Goal: Task Accomplishment & Management: Use online tool/utility

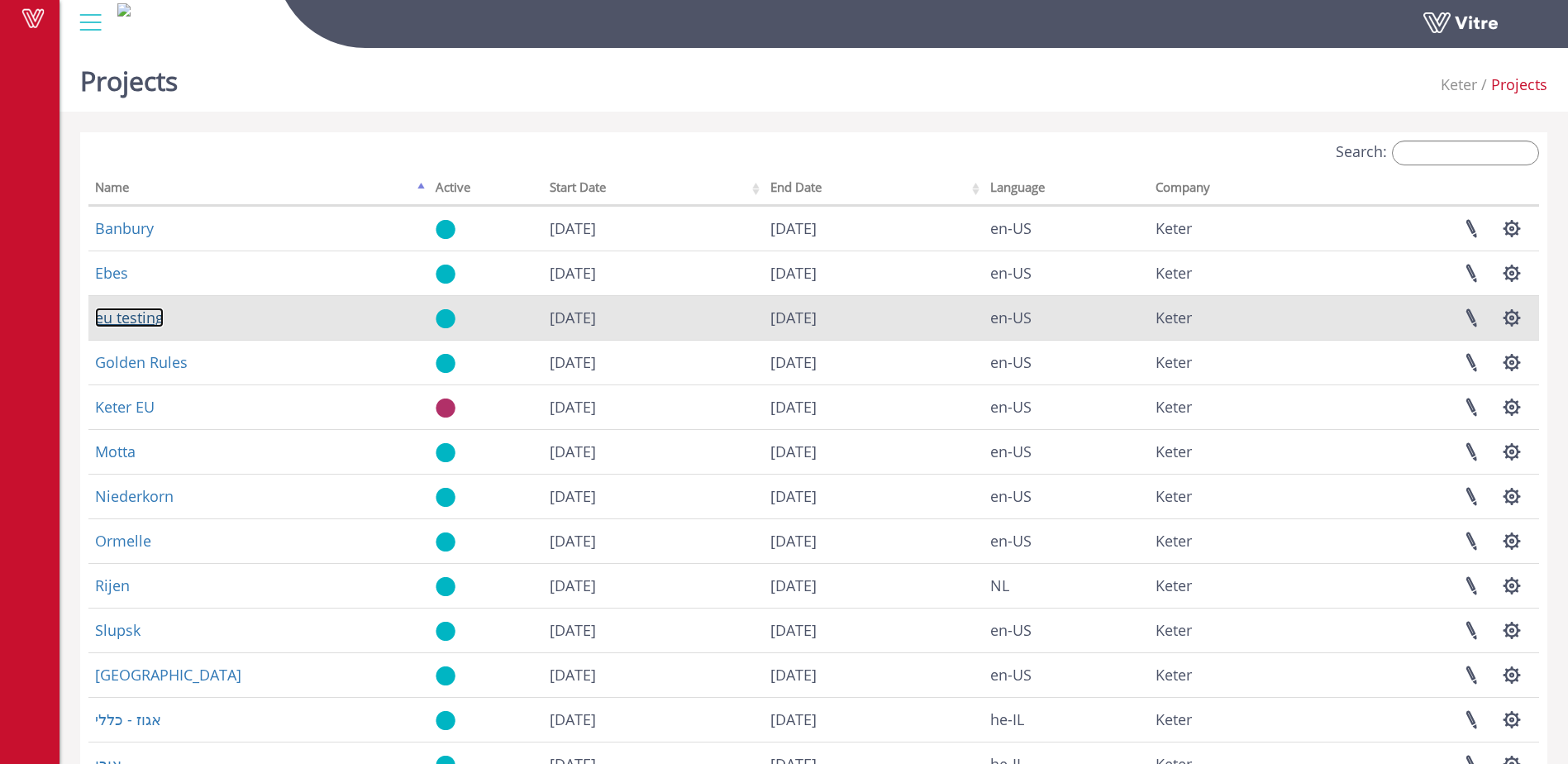
click at [125, 318] on link "eu testing" at bounding box center [129, 317] width 69 height 20
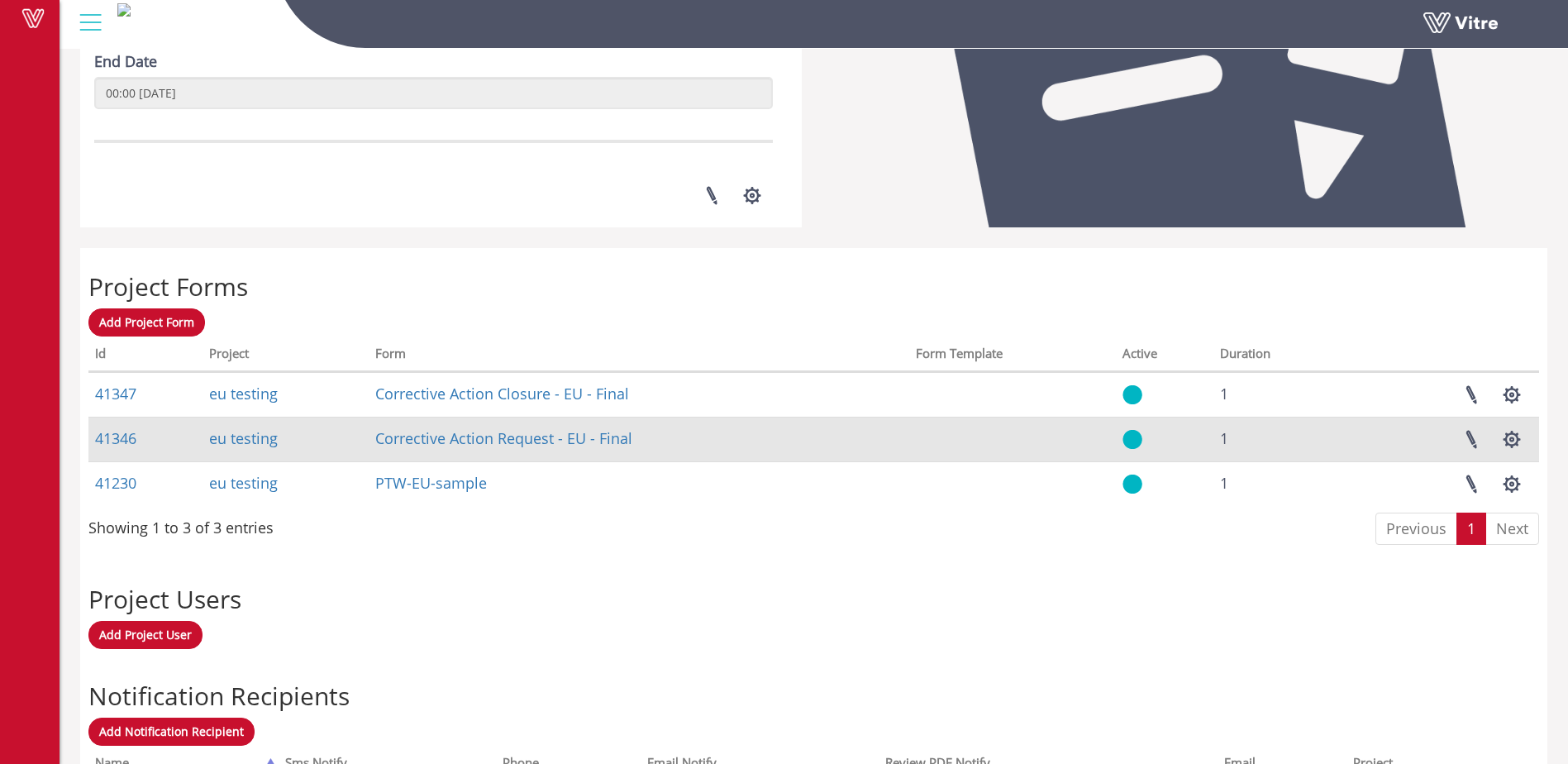
scroll to position [469, 0]
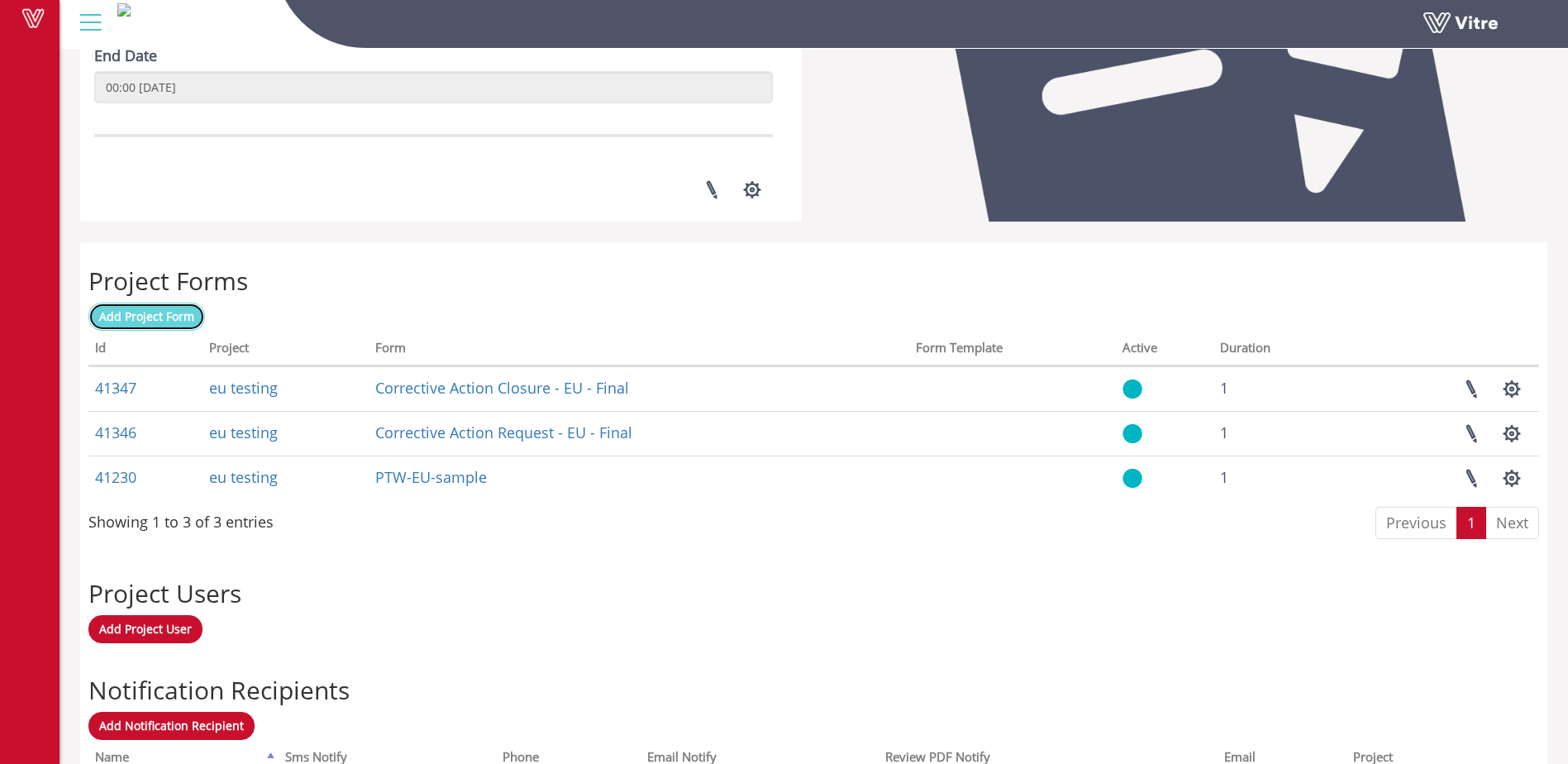
click at [135, 315] on span "Add Project Form" at bounding box center [146, 316] width 95 height 16
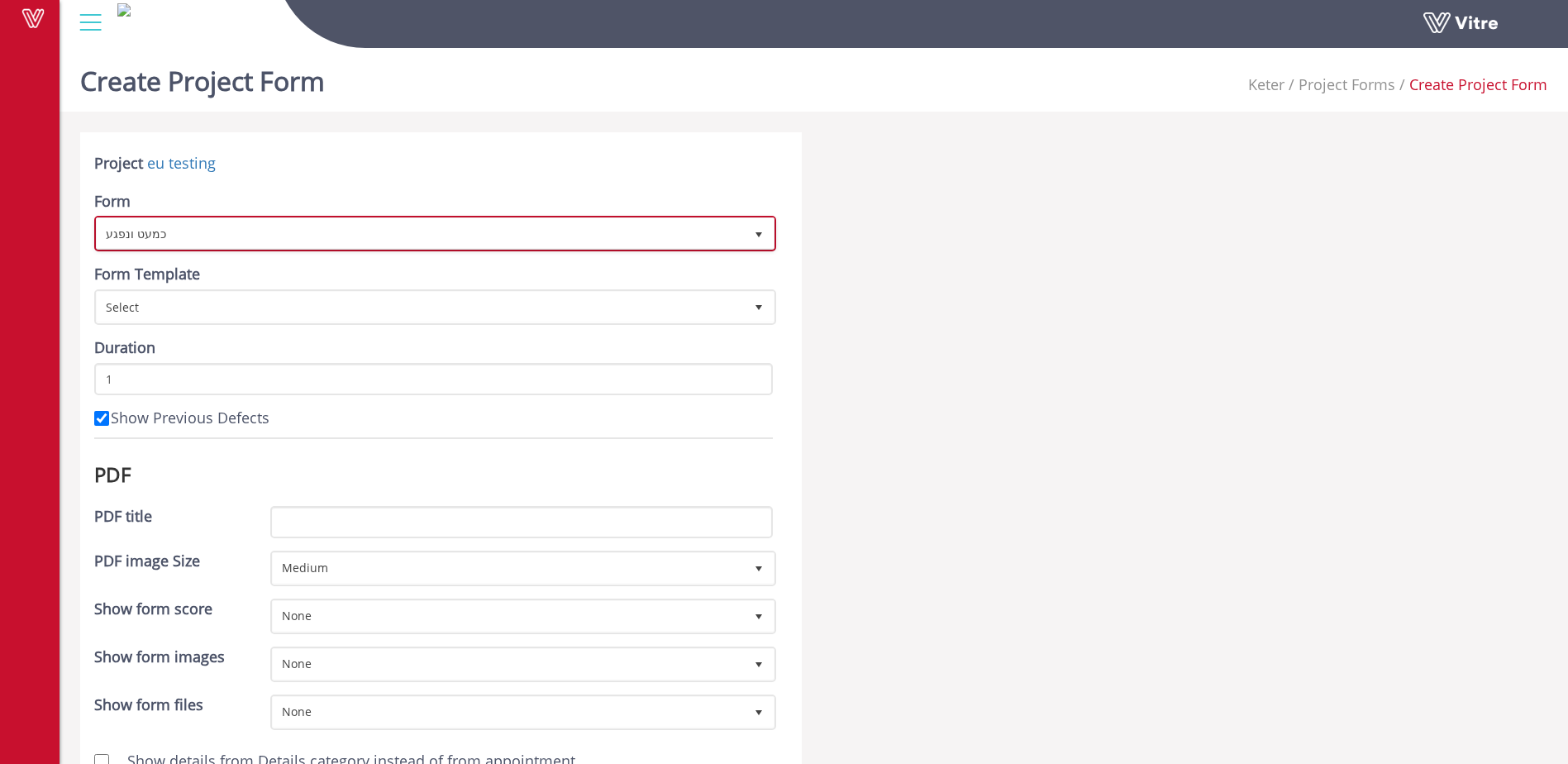
click at [391, 238] on span "כמעט ונפגע" at bounding box center [420, 234] width 647 height 30
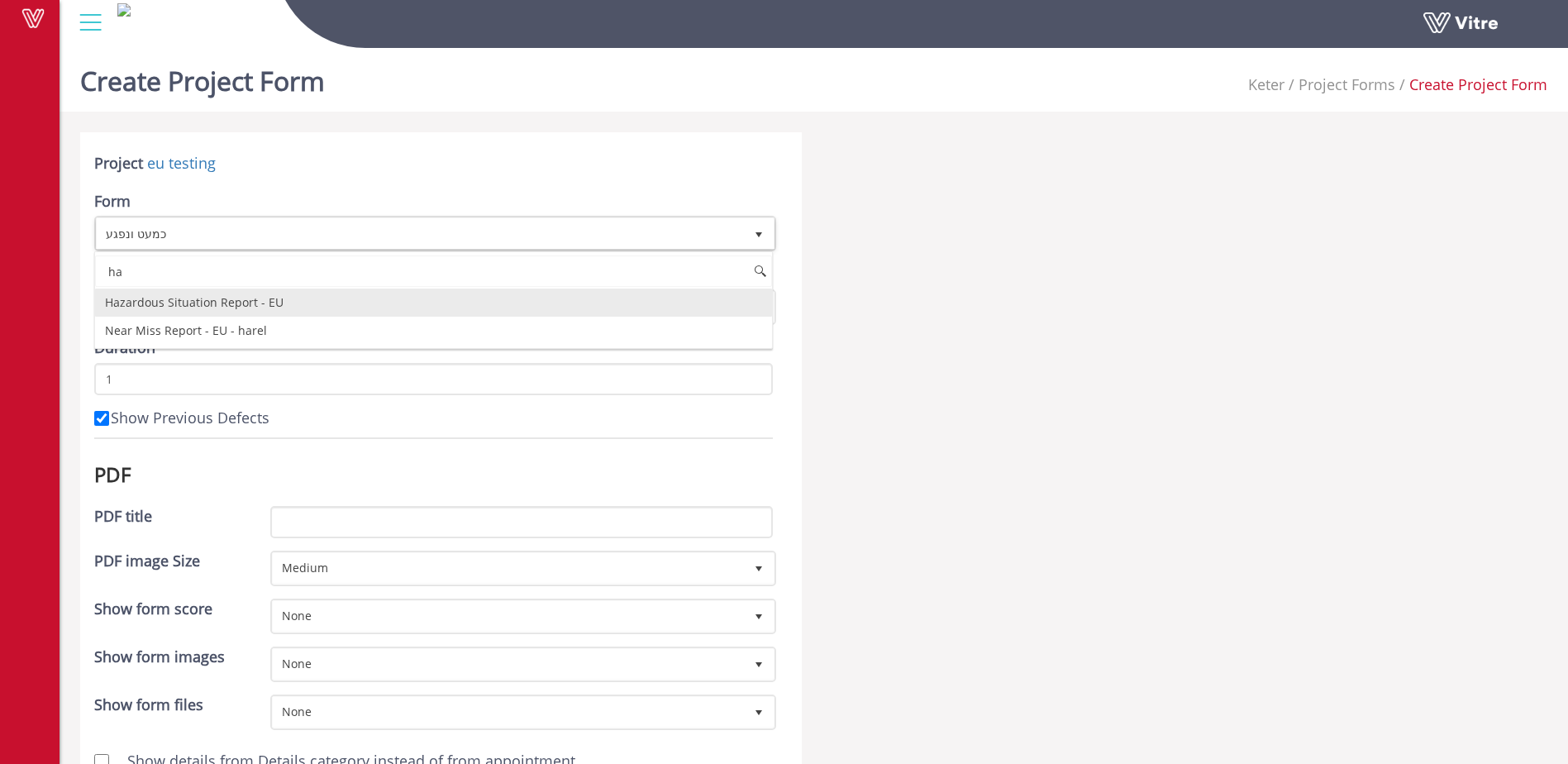
click at [234, 303] on li "Hazardous Situation Report - EU" at bounding box center [433, 302] width 677 height 28
type input "ha"
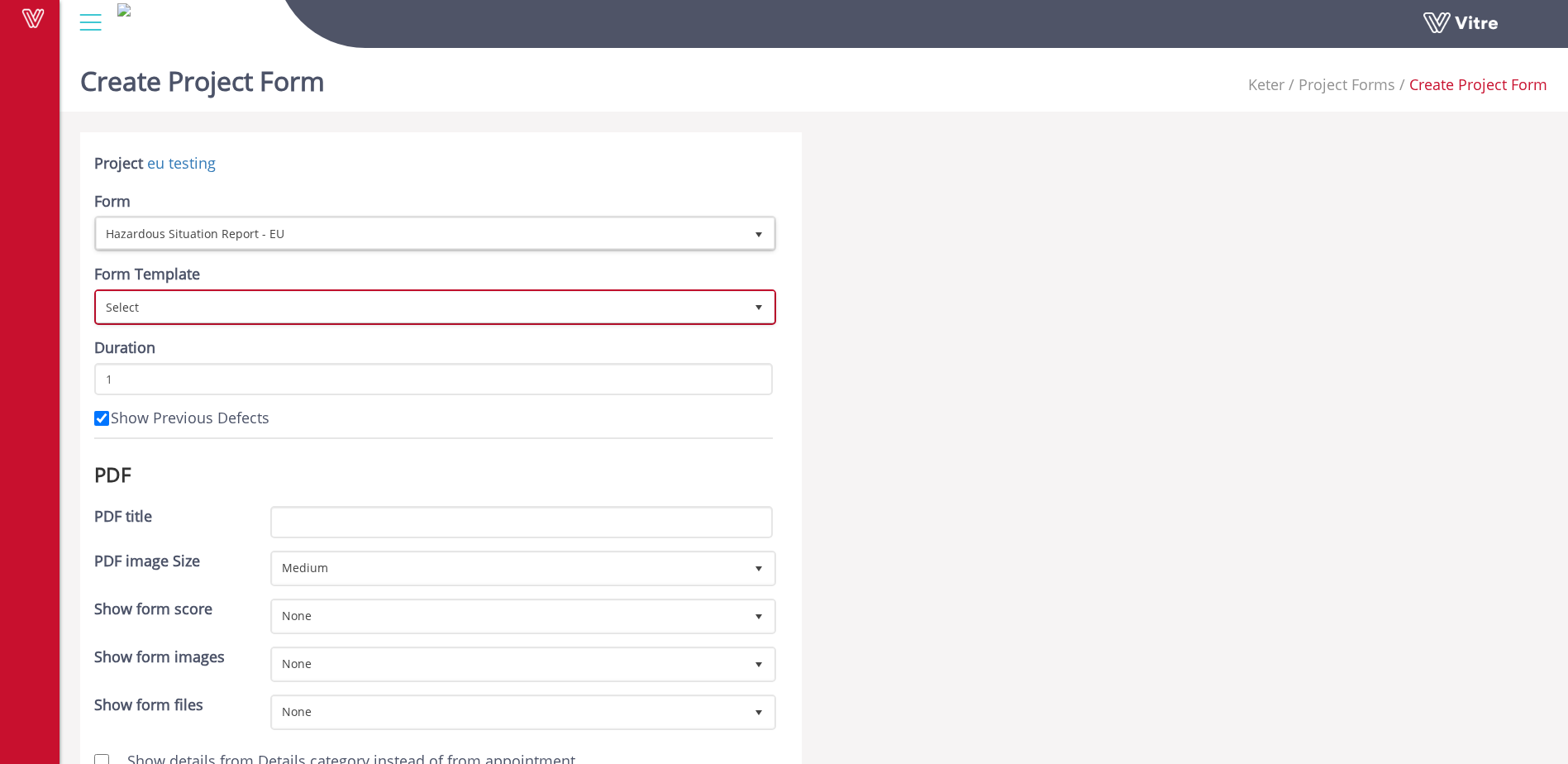
click at [235, 315] on span "Select" at bounding box center [420, 307] width 647 height 30
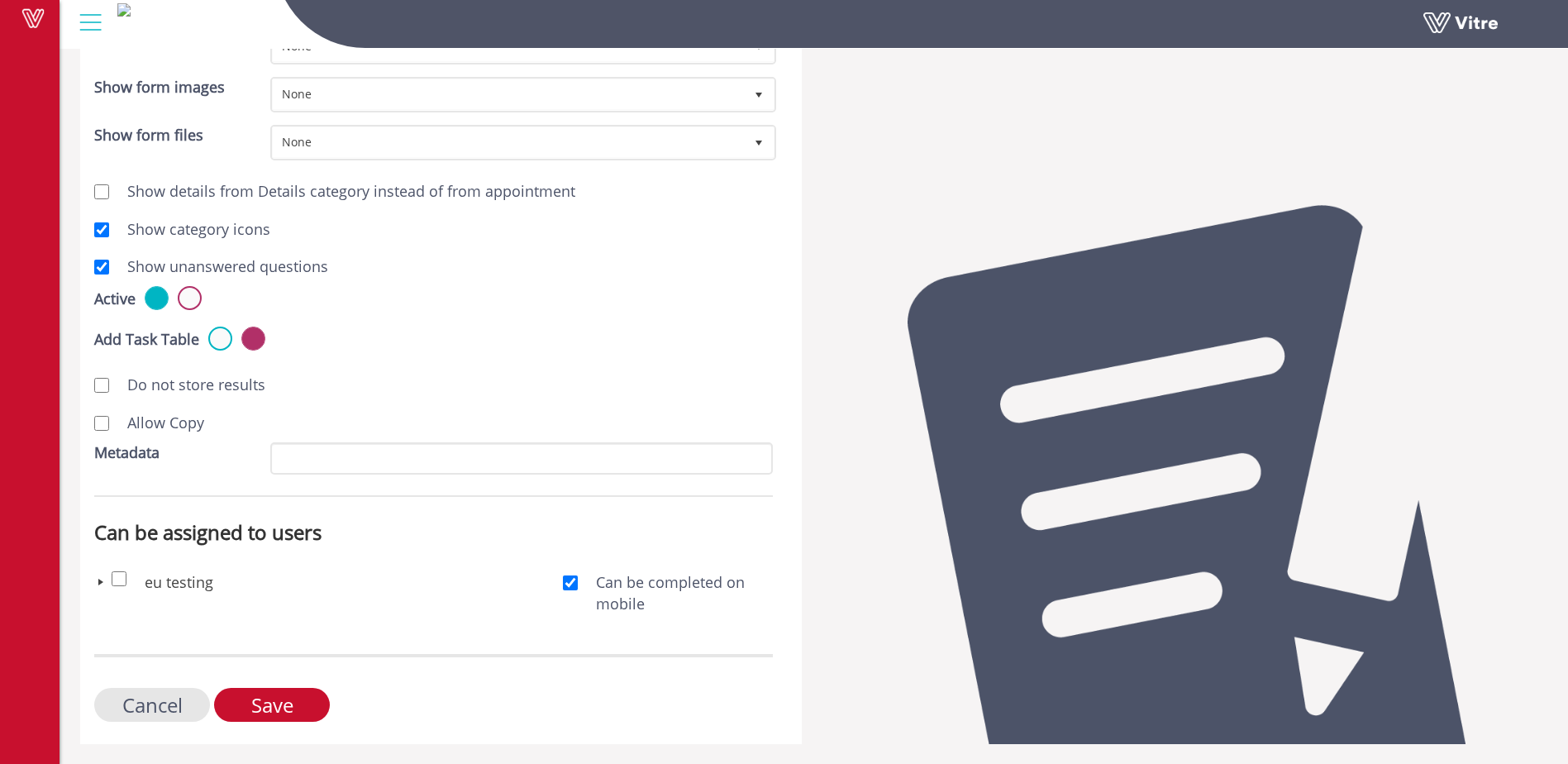
scroll to position [571, 0]
click at [295, 714] on input "Save" at bounding box center [271, 704] width 116 height 34
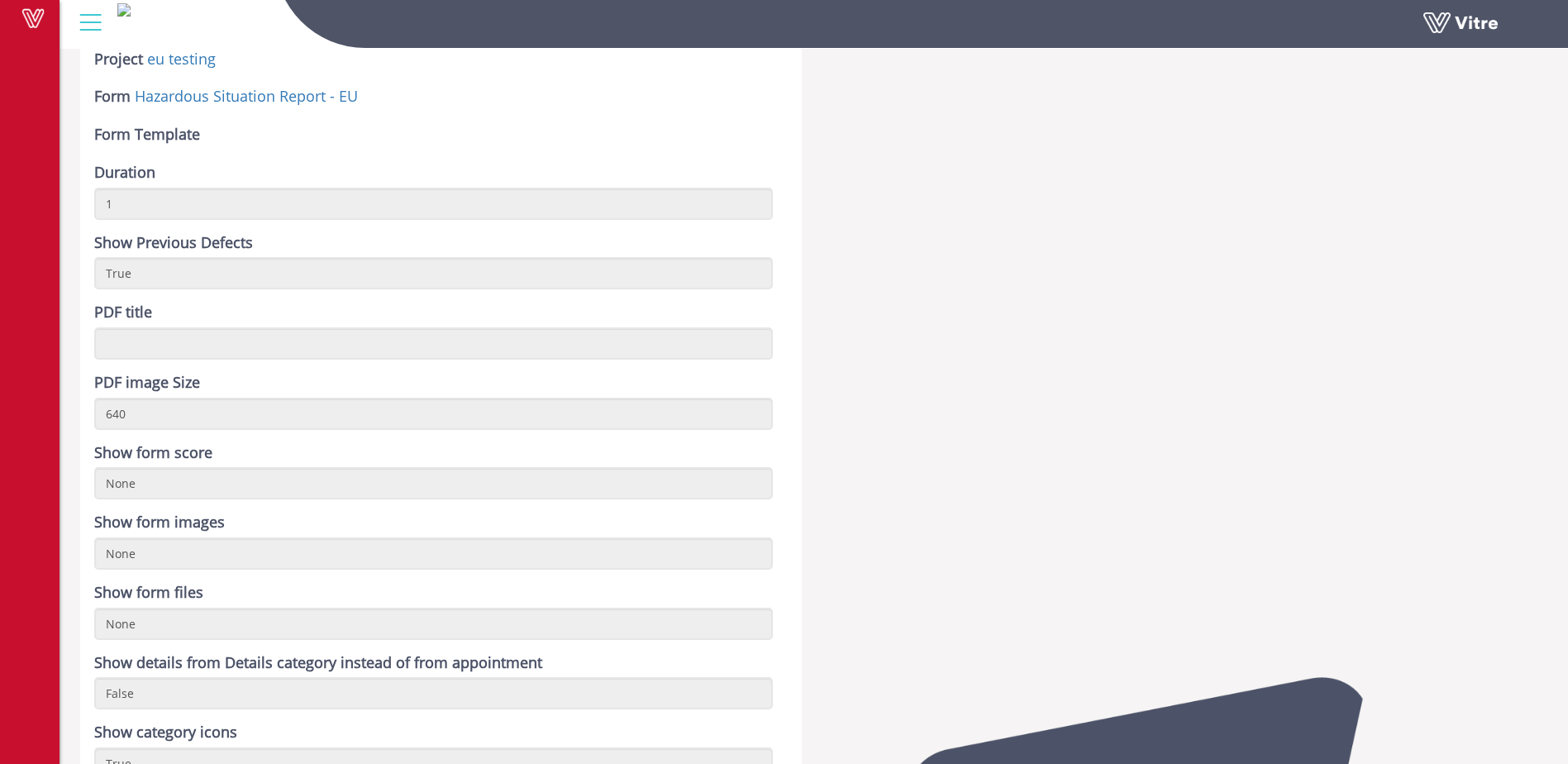
scroll to position [163, 0]
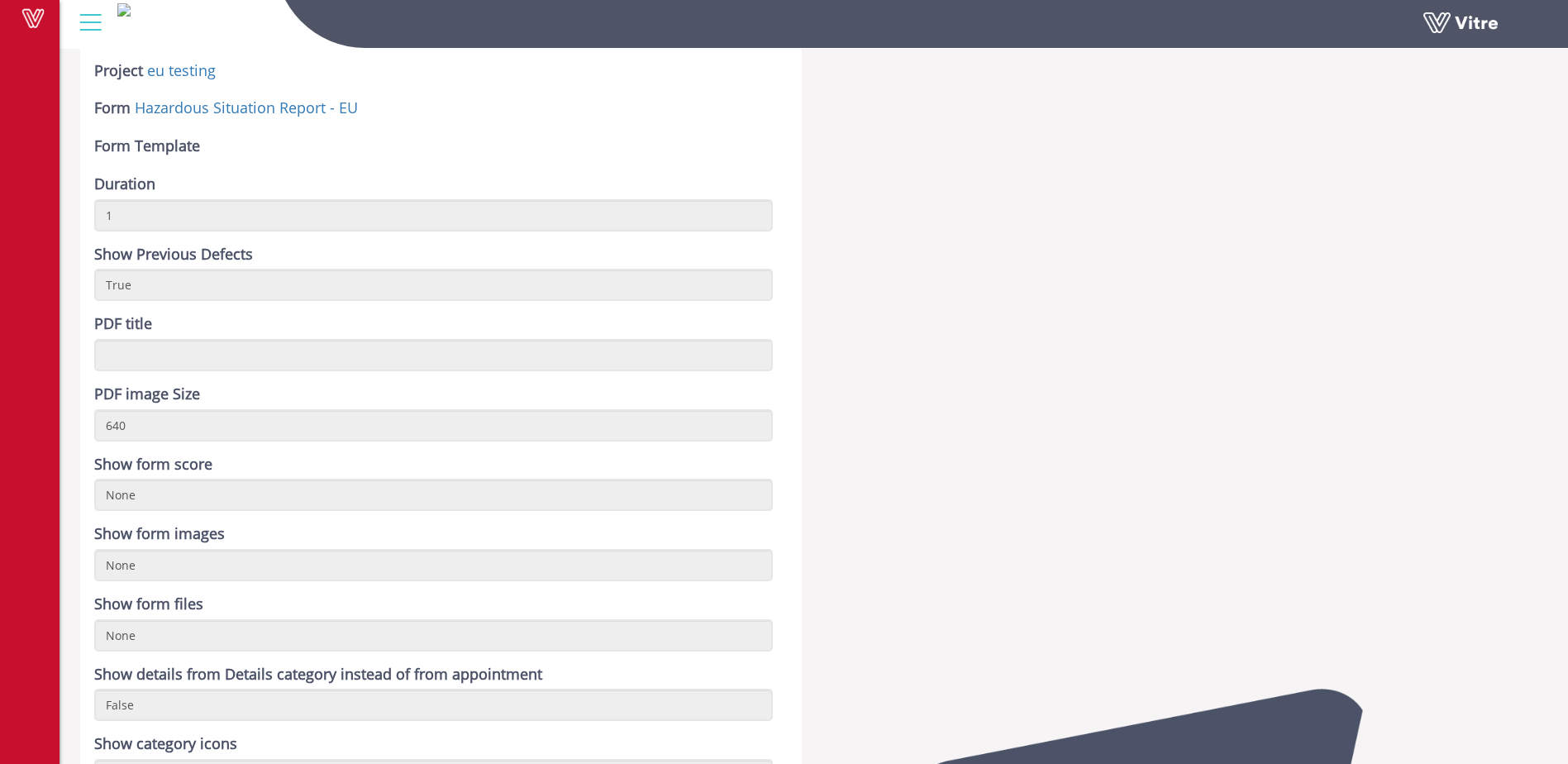
click at [92, 25] on div at bounding box center [90, 22] width 38 height 44
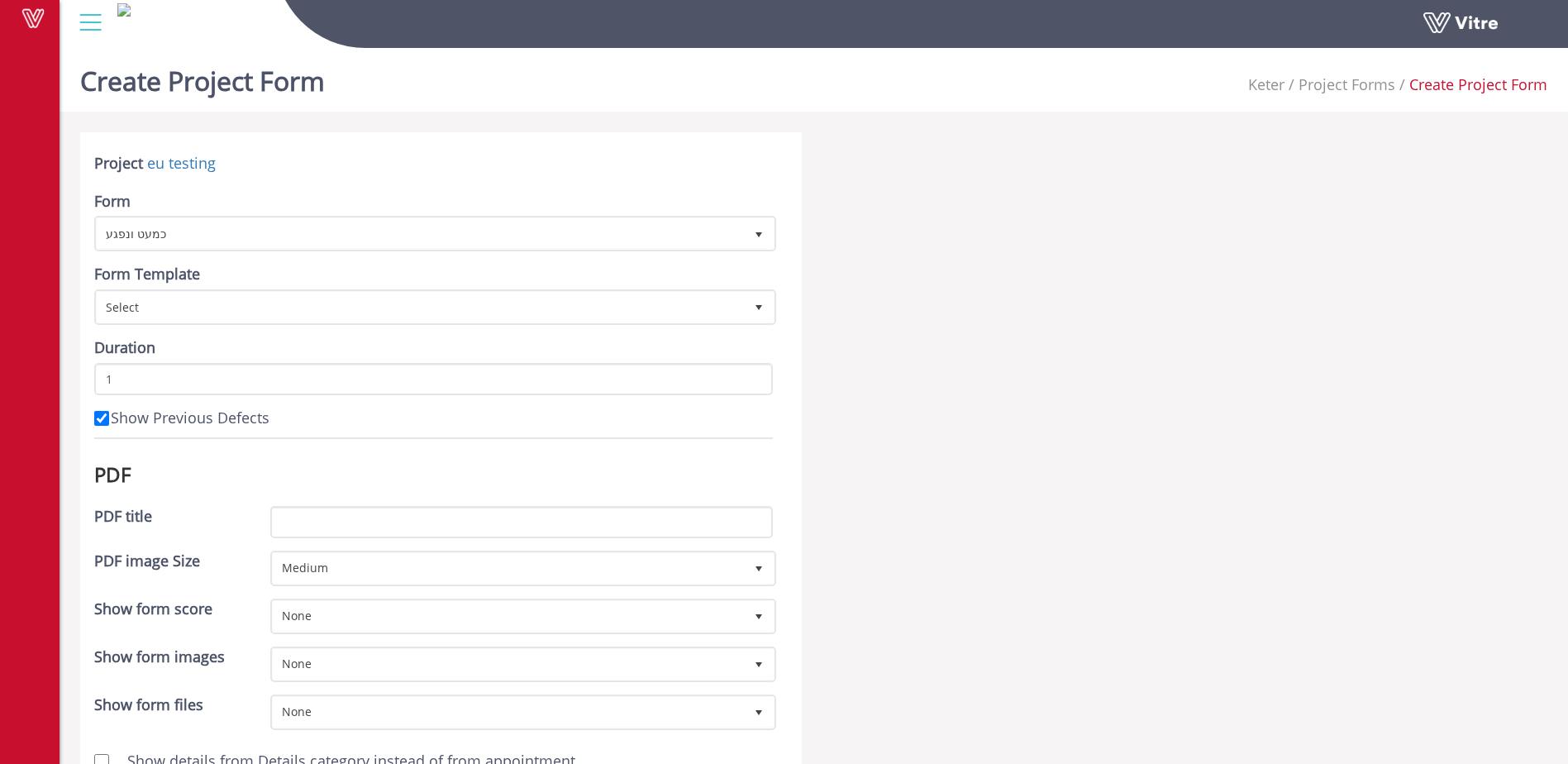
scroll to position [571, 0]
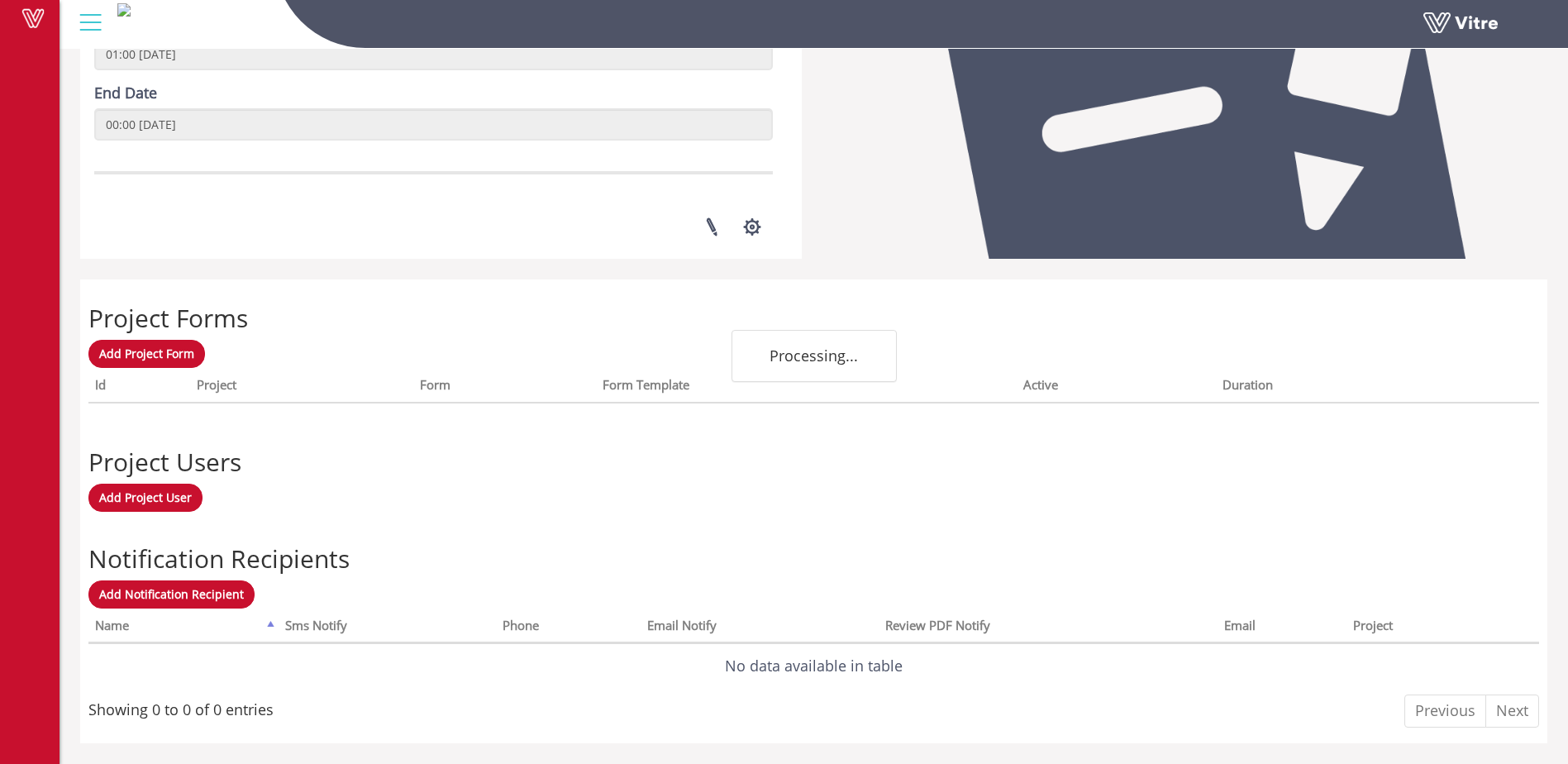
scroll to position [433, 0]
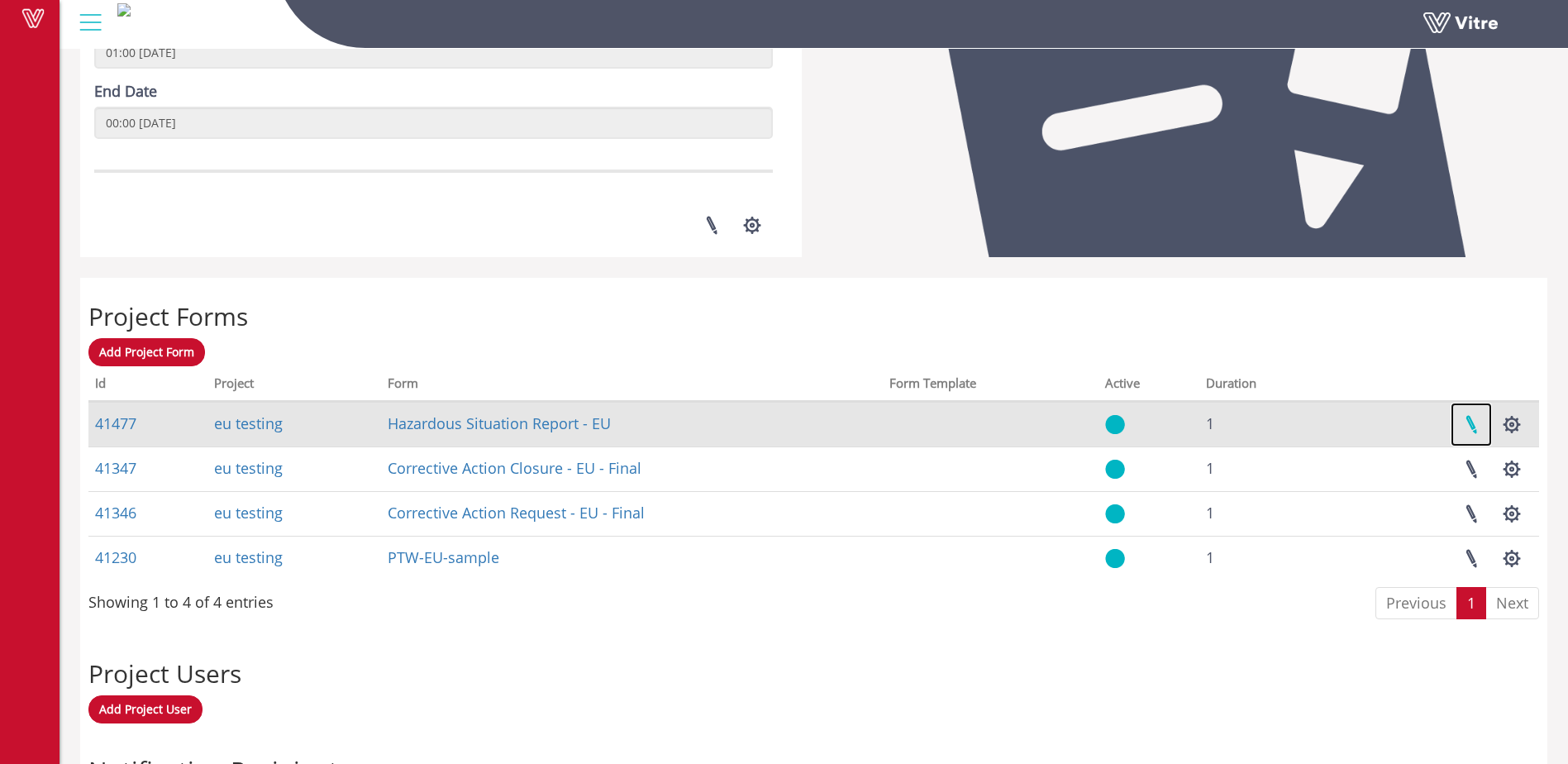
click at [1468, 426] on link at bounding box center [1472, 425] width 41 height 44
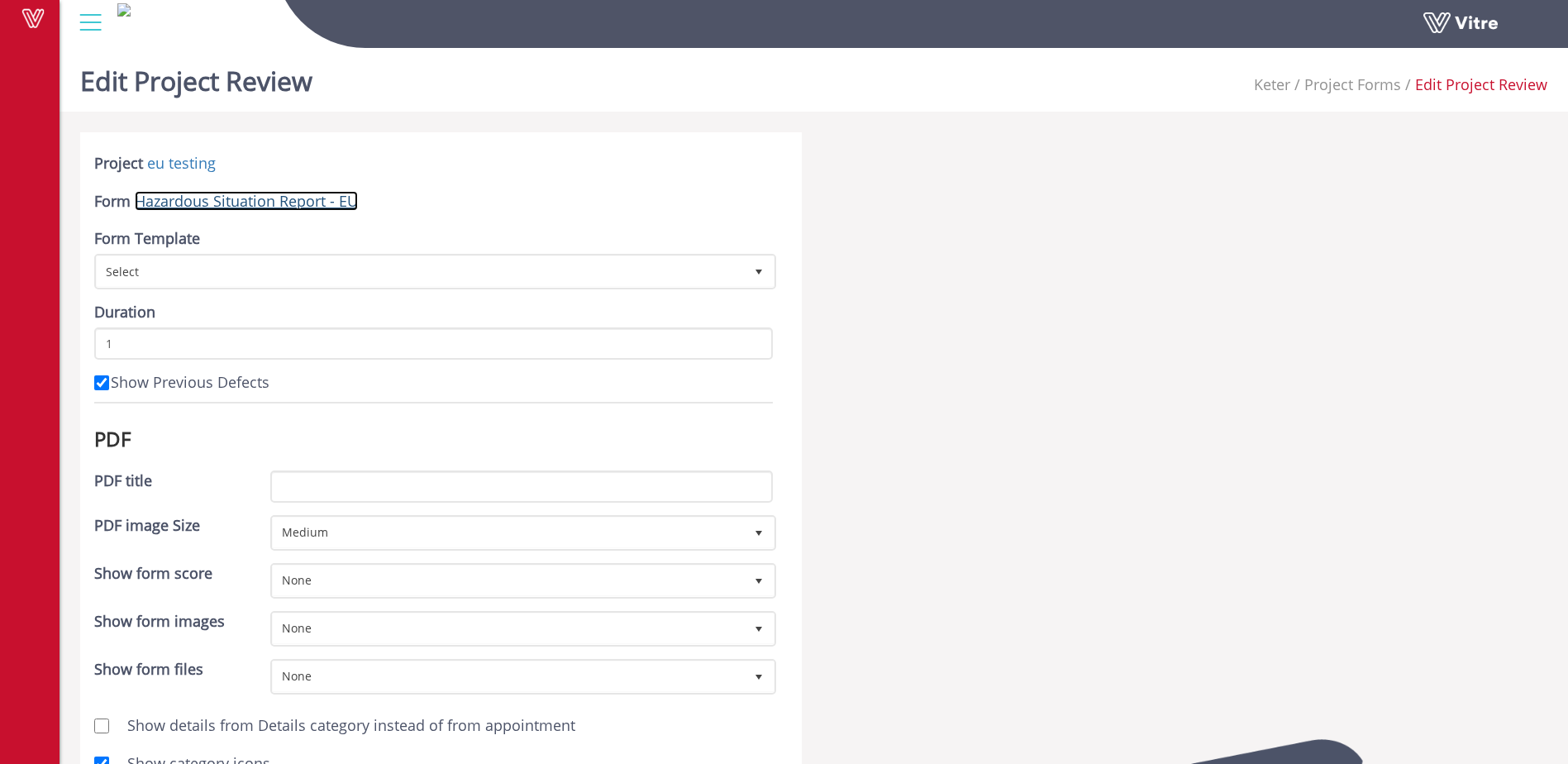
click at [234, 201] on link "Hazardous Situation Report - EU" at bounding box center [246, 201] width 223 height 20
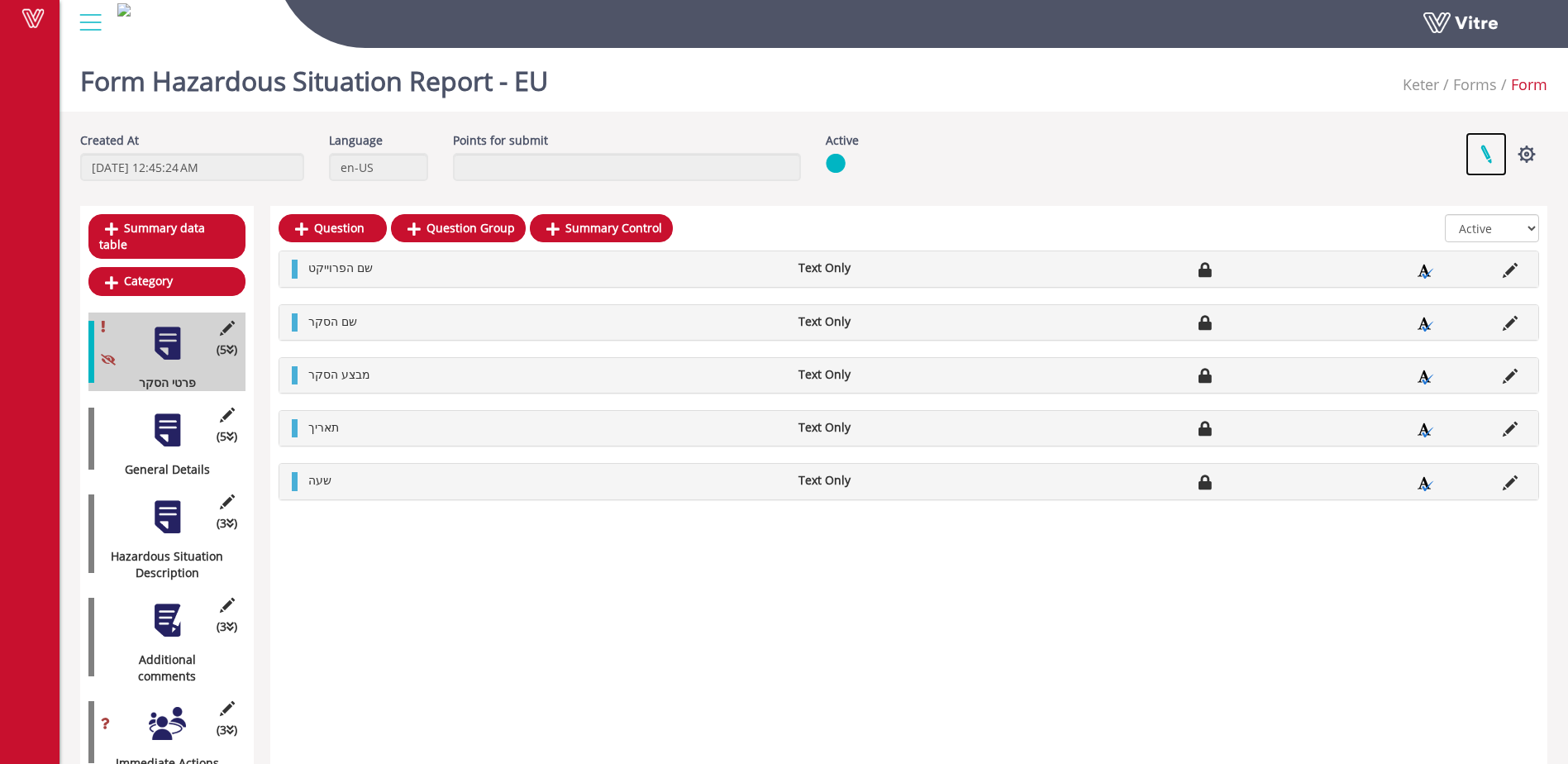
click at [1485, 155] on link at bounding box center [1486, 154] width 41 height 44
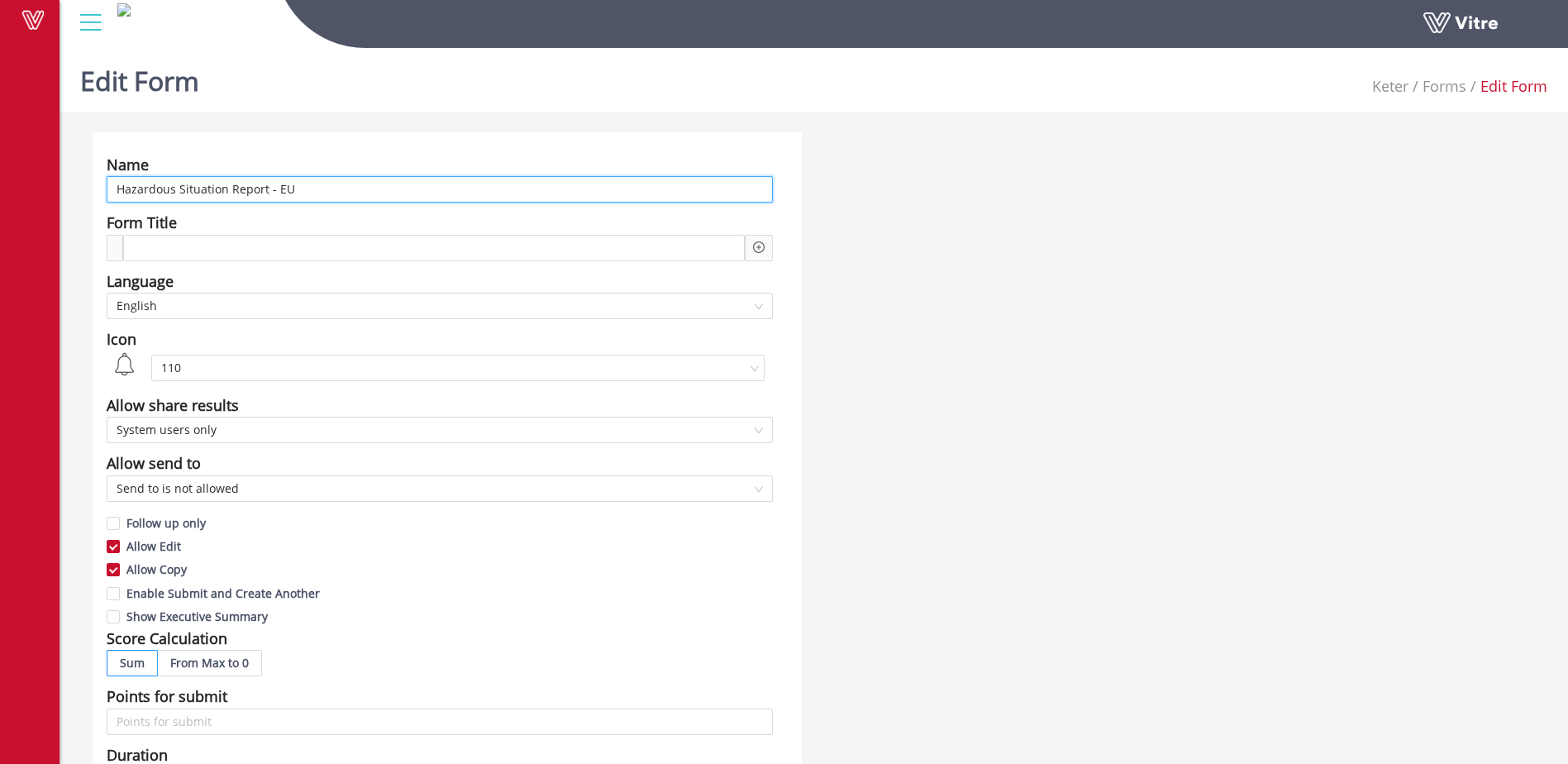
drag, startPoint x: 264, startPoint y: 190, endPoint x: 234, endPoint y: 190, distance: 30.0
click at [263, 190] on input "Hazardous Situation Report - EU" at bounding box center [440, 189] width 667 height 26
drag, startPoint x: 227, startPoint y: 190, endPoint x: 119, endPoint y: 190, distance: 108.0
click at [119, 190] on input "Hazardous Situation Report - EU" at bounding box center [440, 189] width 667 height 26
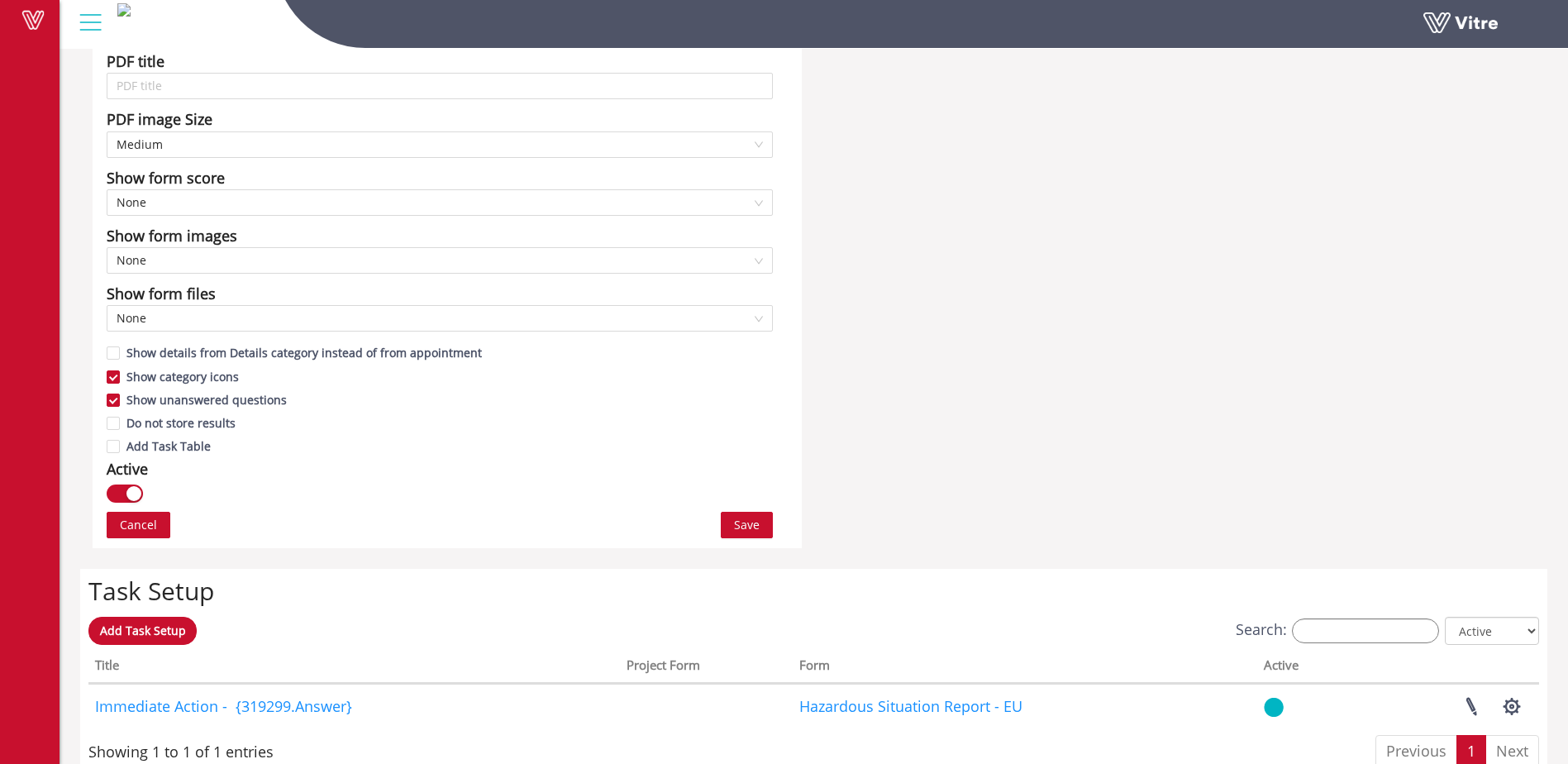
scroll to position [772, 0]
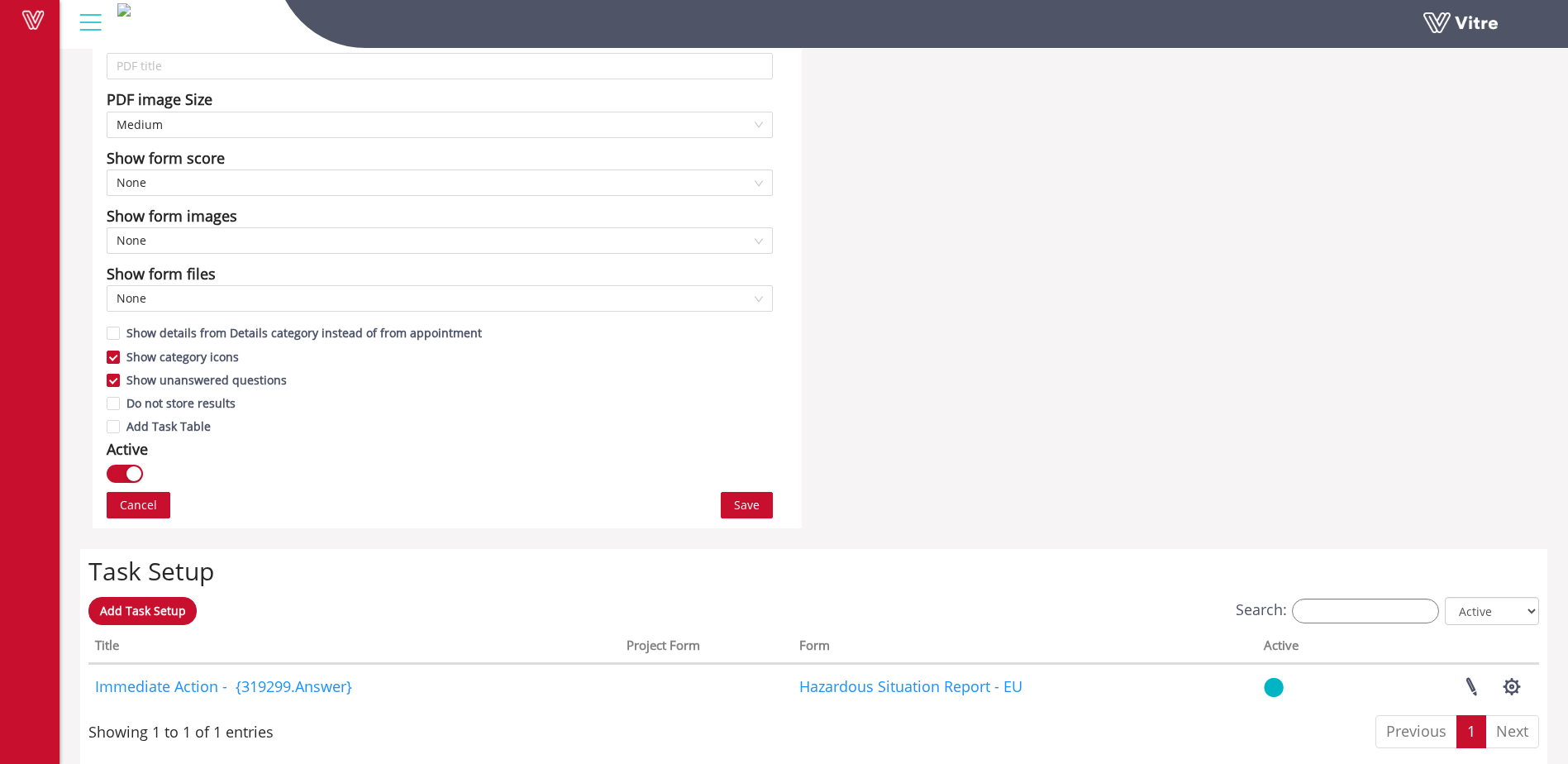
type input "Logistics Report - EU"
click at [749, 511] on span "Save" at bounding box center [747, 505] width 25 height 18
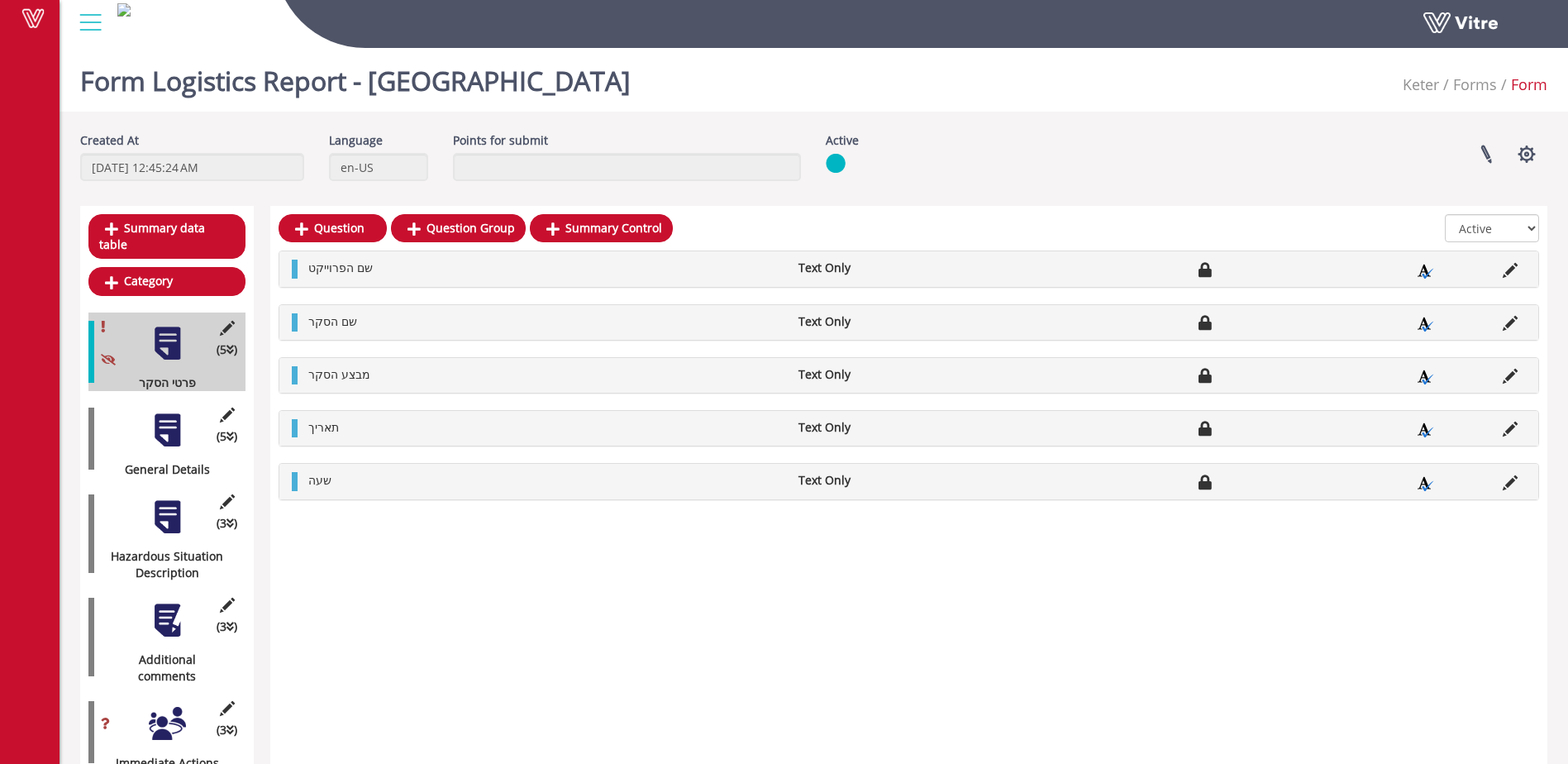
click at [174, 421] on div at bounding box center [168, 431] width 38 height 38
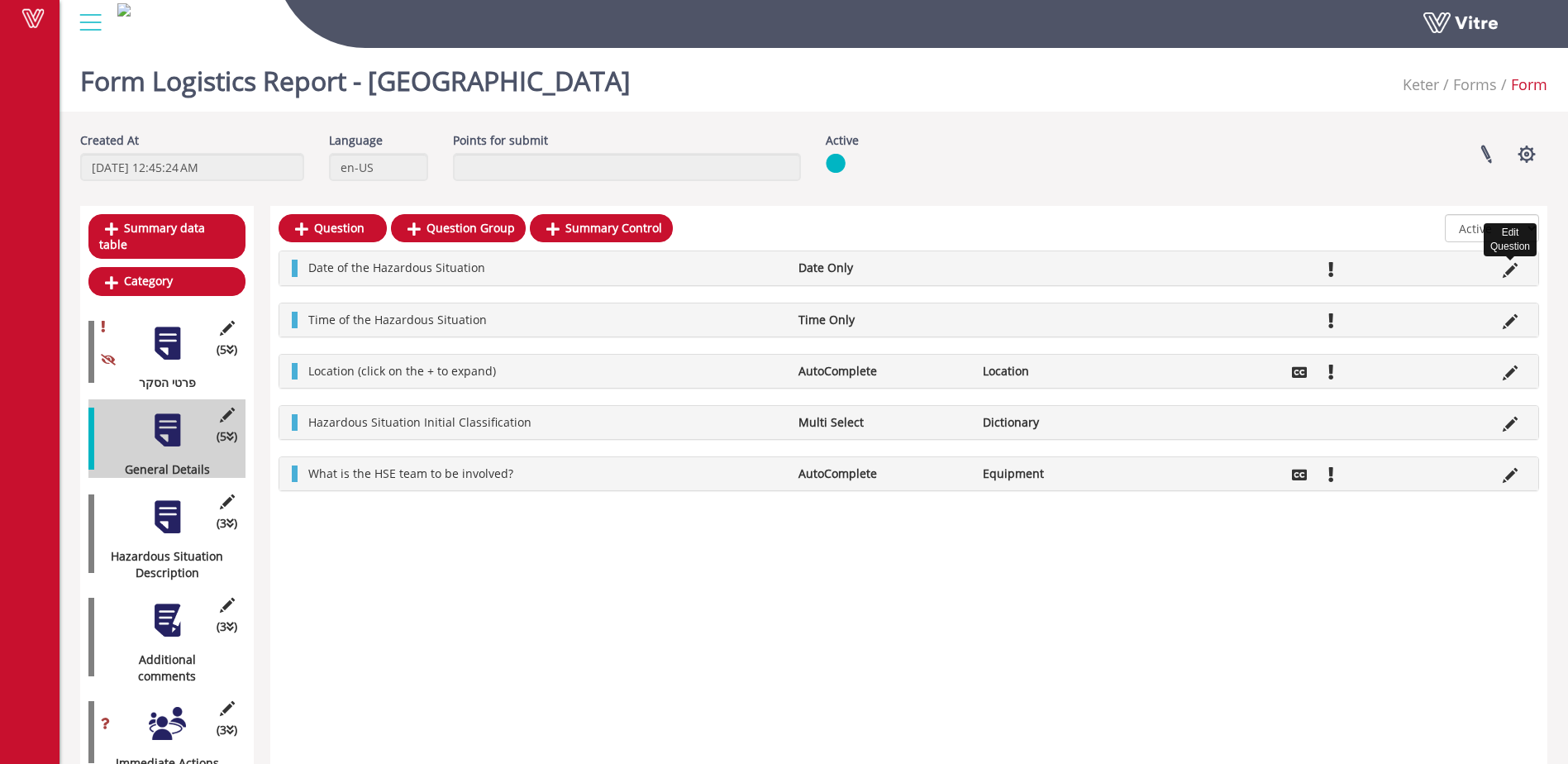
click at [1511, 268] on icon at bounding box center [1511, 270] width 15 height 15
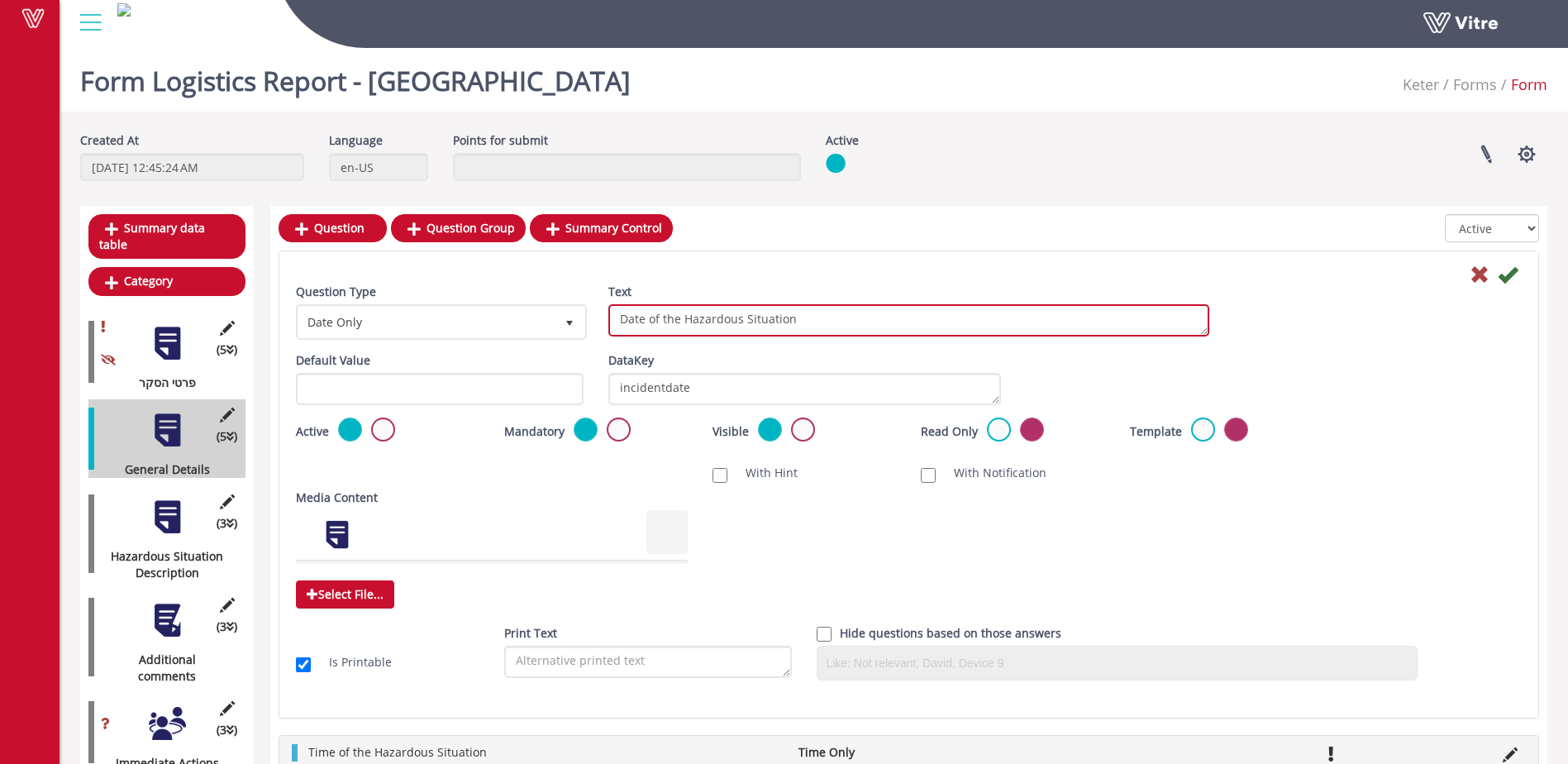
drag, startPoint x: 741, startPoint y: 322, endPoint x: 686, endPoint y: 319, distance: 55.1
click at [686, 319] on textarea "Date of the Hazardous Situation" at bounding box center [909, 320] width 601 height 32
drag, startPoint x: 802, startPoint y: 317, endPoint x: 774, endPoint y: 319, distance: 28.1
click at [774, 319] on textarea "Date of the Hazardous Situation" at bounding box center [909, 320] width 601 height 32
click at [793, 324] on textarea "Date of the Hazardous Situation" at bounding box center [909, 320] width 601 height 32
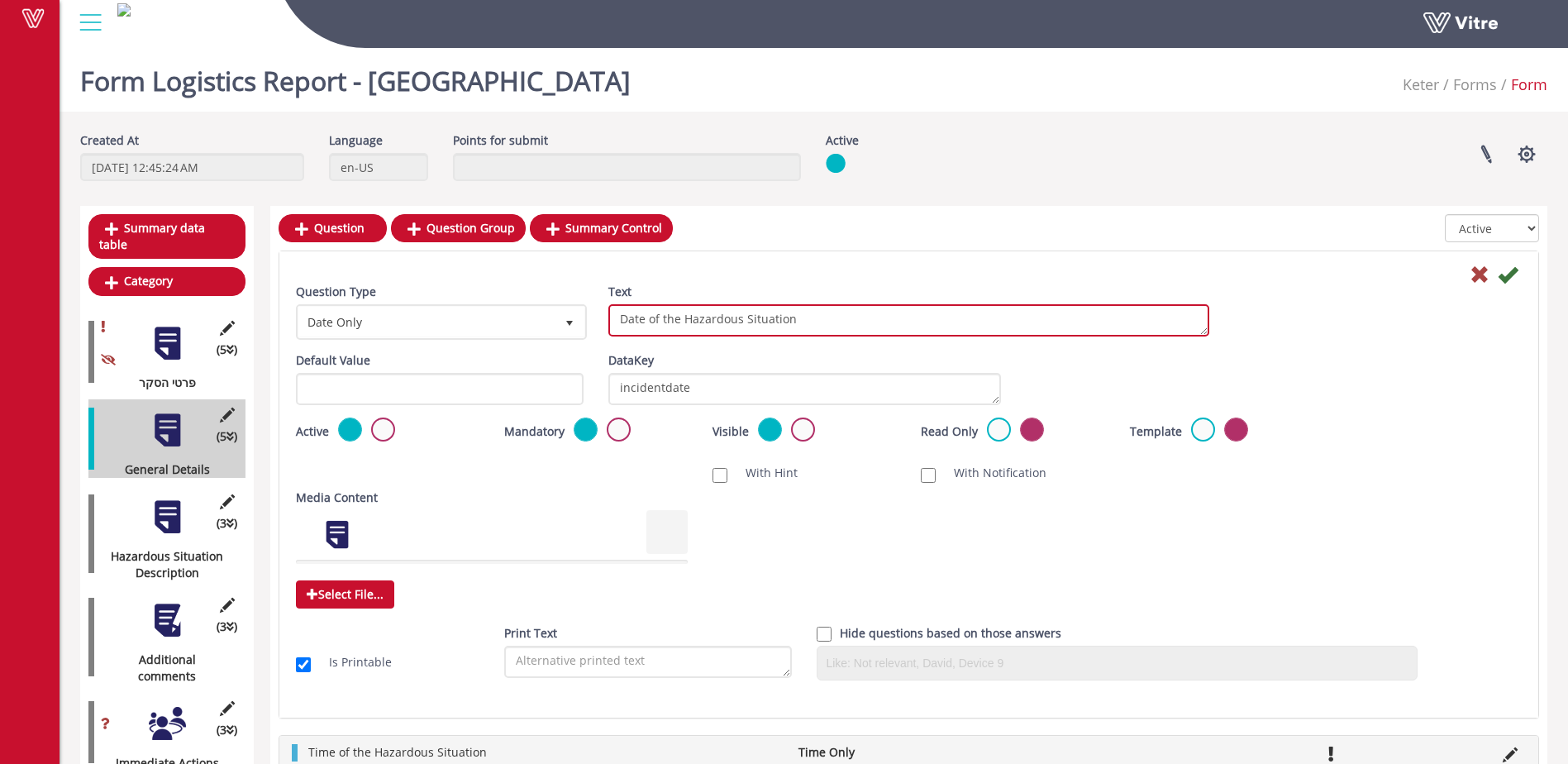
drag, startPoint x: 794, startPoint y: 324, endPoint x: 684, endPoint y: 321, distance: 110.0
click at [684, 321] on textarea "Date of the Hazardous Situation" at bounding box center [909, 320] width 601 height 32
click at [675, 321] on textarea "Date of the Hazardous Situation" at bounding box center [909, 320] width 601 height 32
type textarea "Date of Logistic Situation"
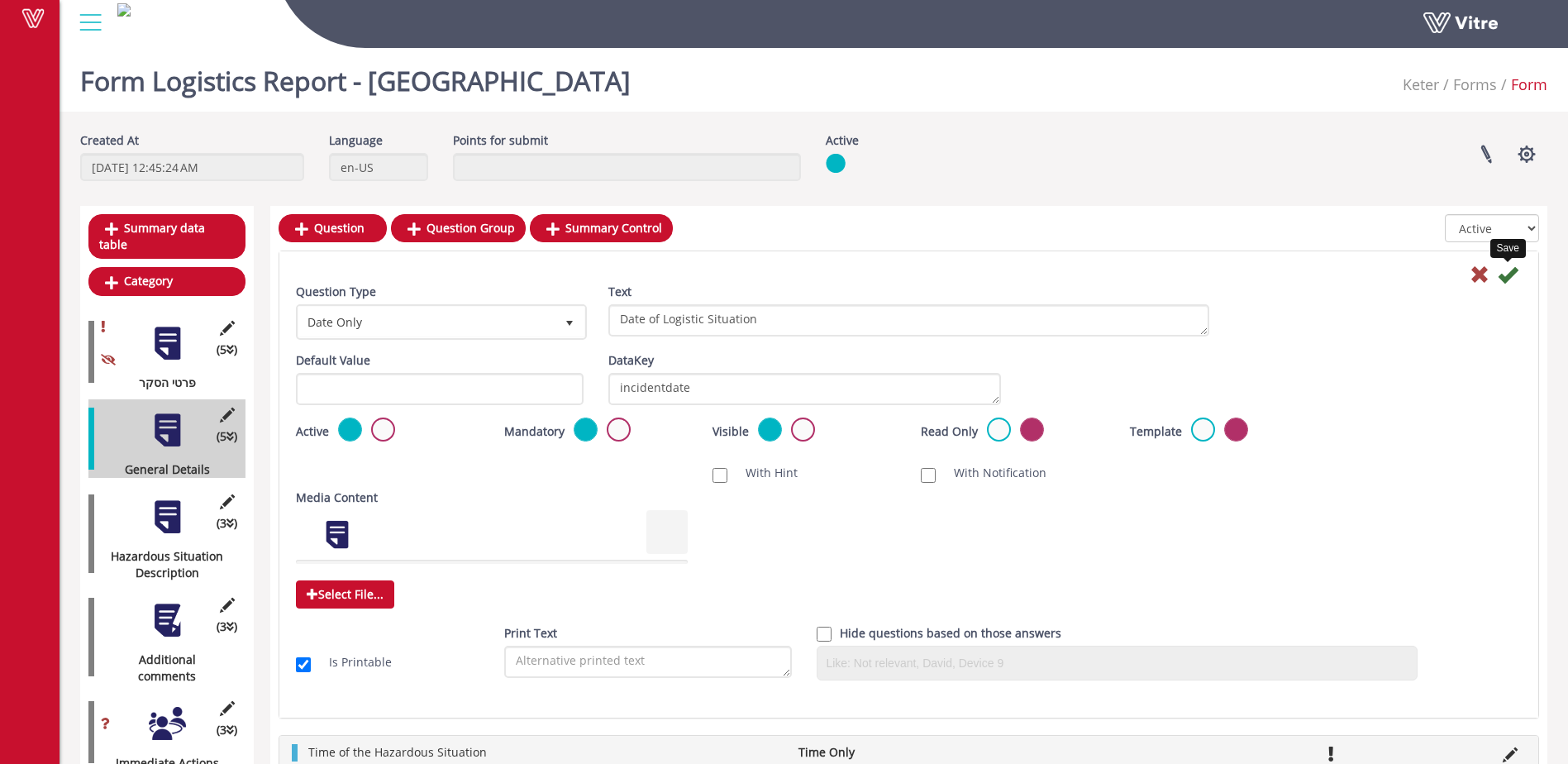
click at [1500, 279] on icon at bounding box center [1508, 274] width 20 height 20
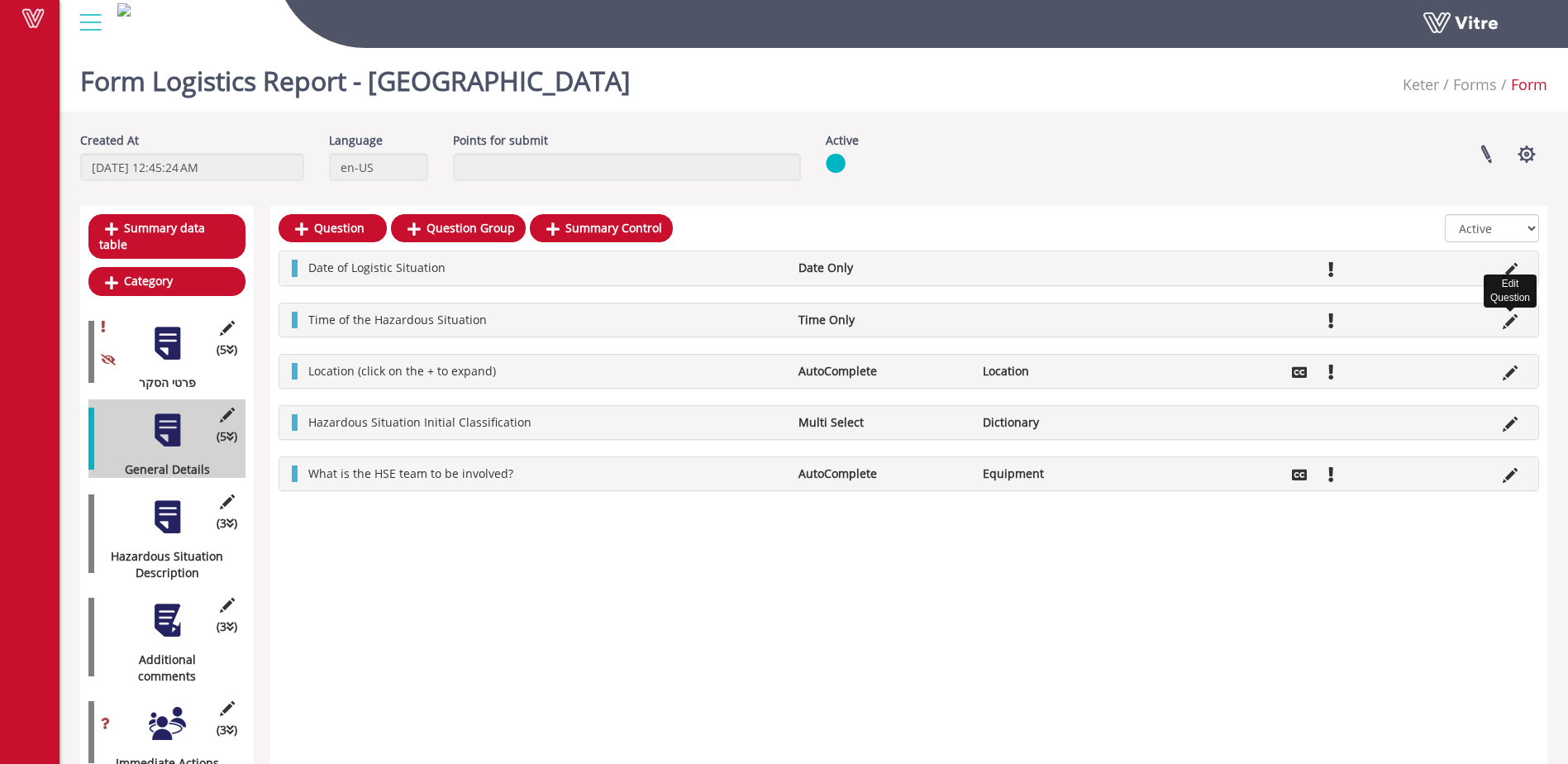
click at [1506, 322] on icon at bounding box center [1511, 322] width 15 height 15
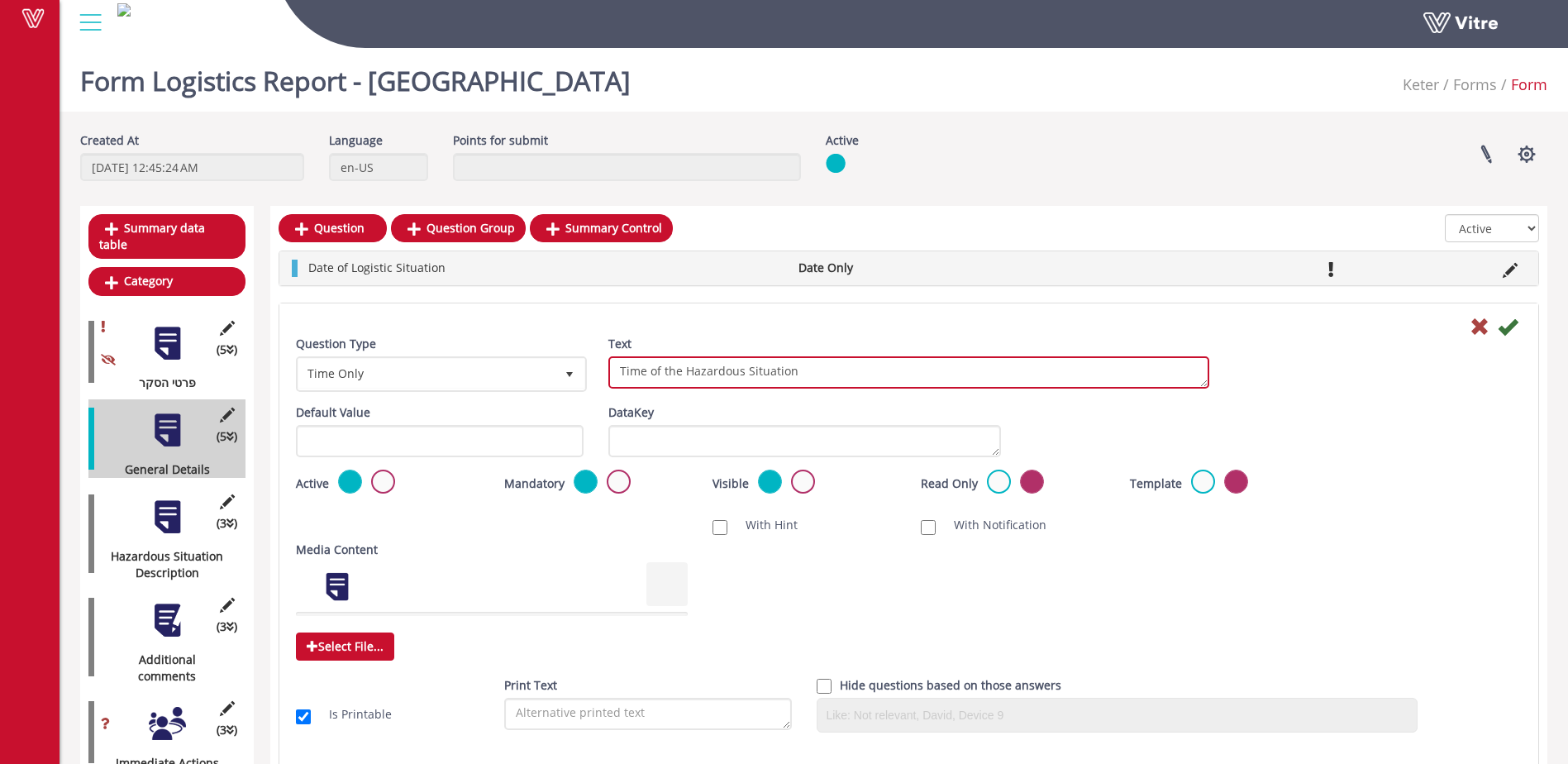
drag, startPoint x: 742, startPoint y: 368, endPoint x: 687, endPoint y: 370, distance: 55.0
click at [687, 370] on textarea "Time of the Hazardous Situation" at bounding box center [909, 372] width 601 height 32
type textarea "Time of the Logistic Situation"
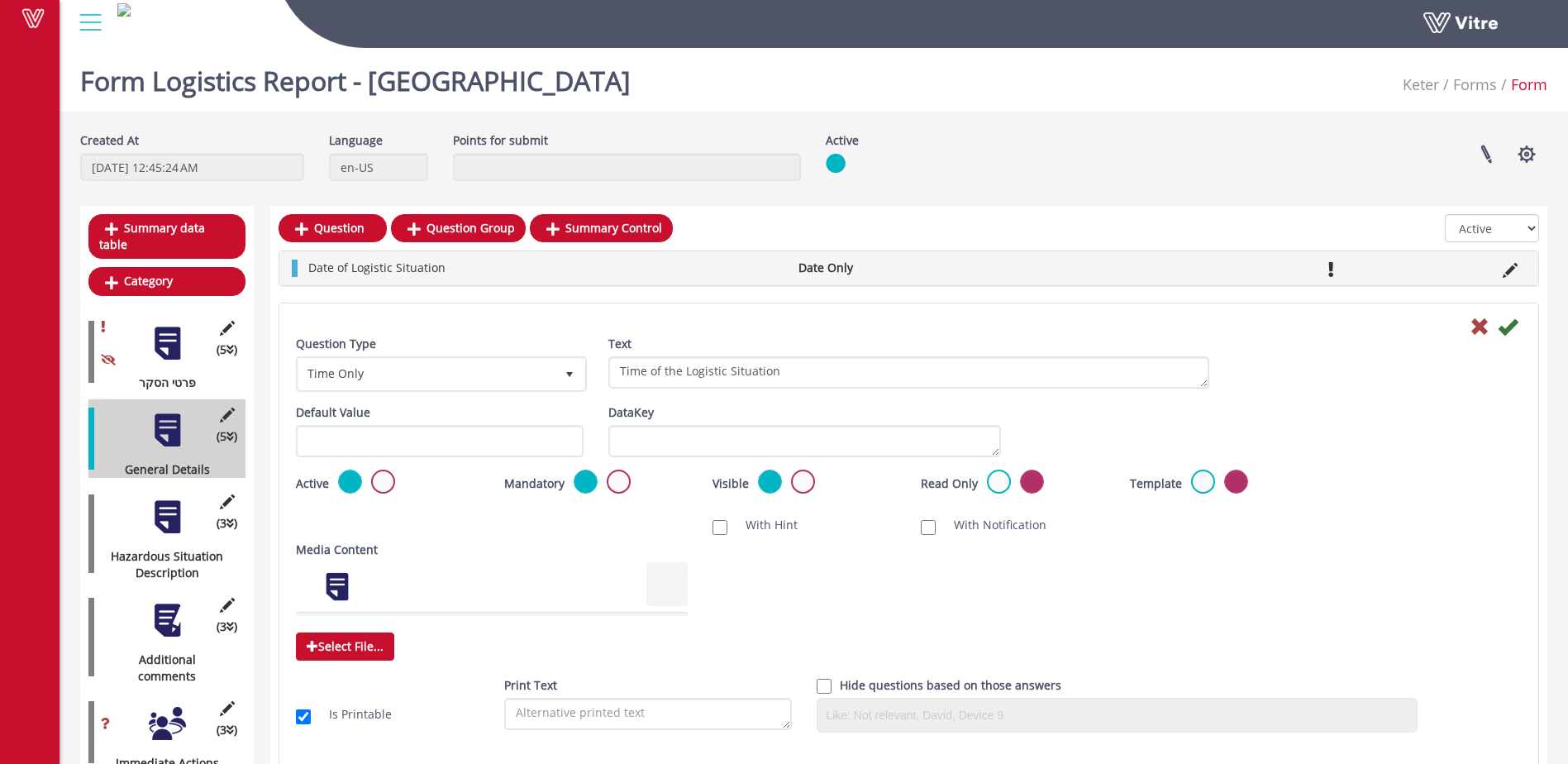
click at [1390, 382] on div "Question Type Time Only 28 Text Time of the Hazardous Situation" at bounding box center [909, 369] width 1251 height 69
click at [1508, 333] on icon at bounding box center [1508, 326] width 20 height 20
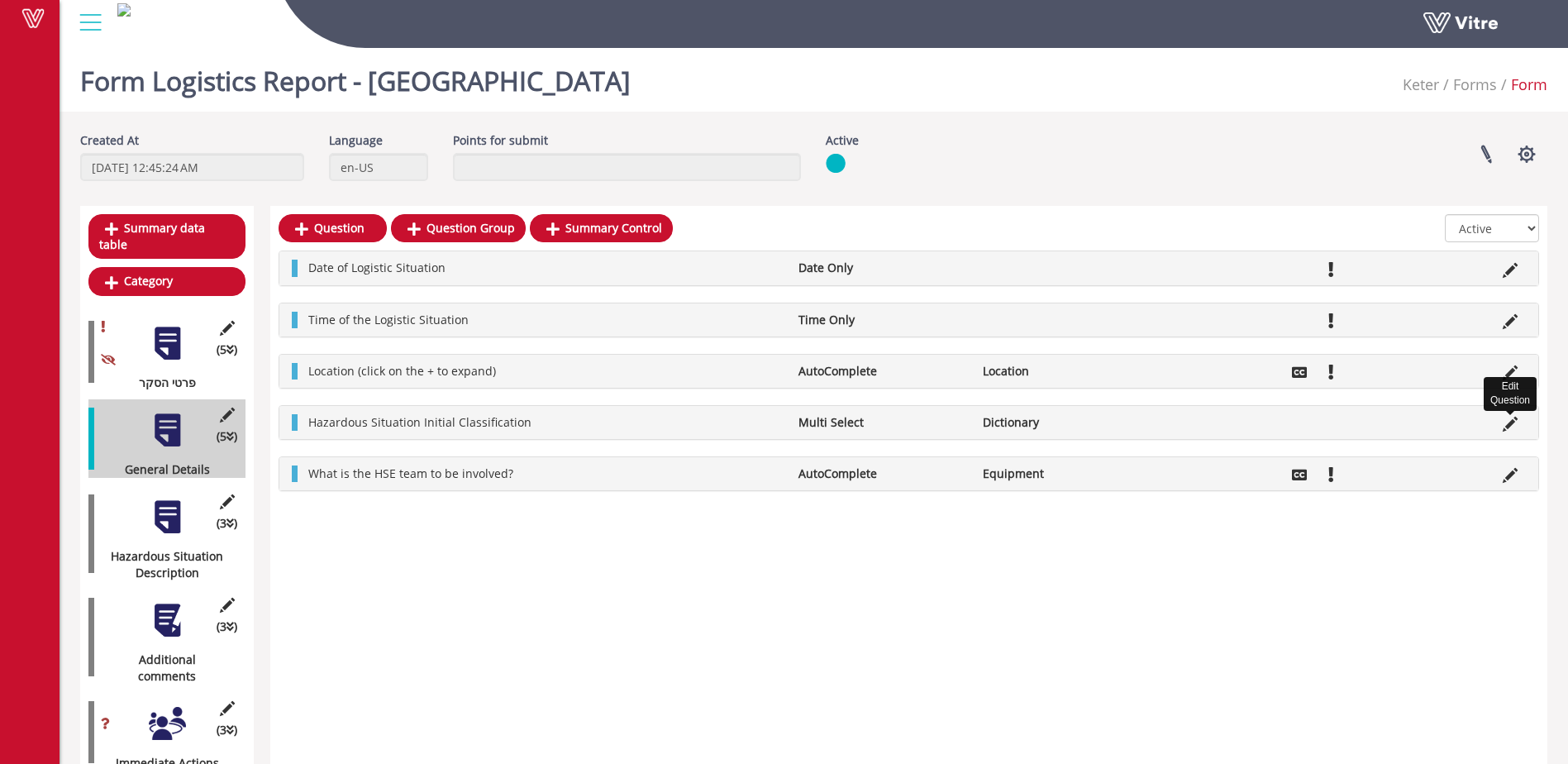
click at [1506, 425] on icon at bounding box center [1511, 424] width 15 height 15
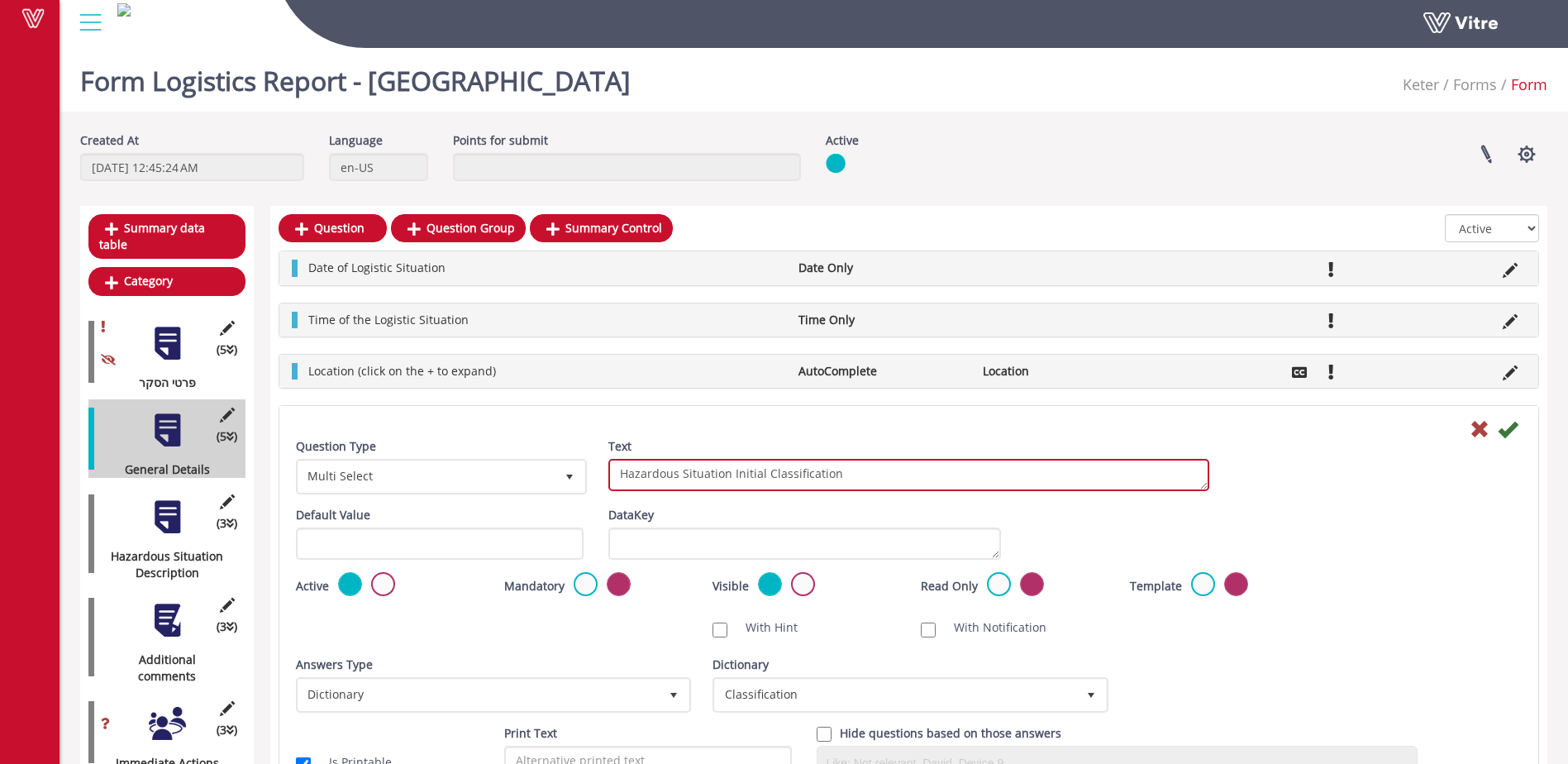
drag, startPoint x: 680, startPoint y: 475, endPoint x: 614, endPoint y: 475, distance: 66.0
click at [614, 475] on textarea "Hazardous Situation Initial Classification" at bounding box center [909, 475] width 601 height 32
type textarea "Logistic Situation Initial Classification"
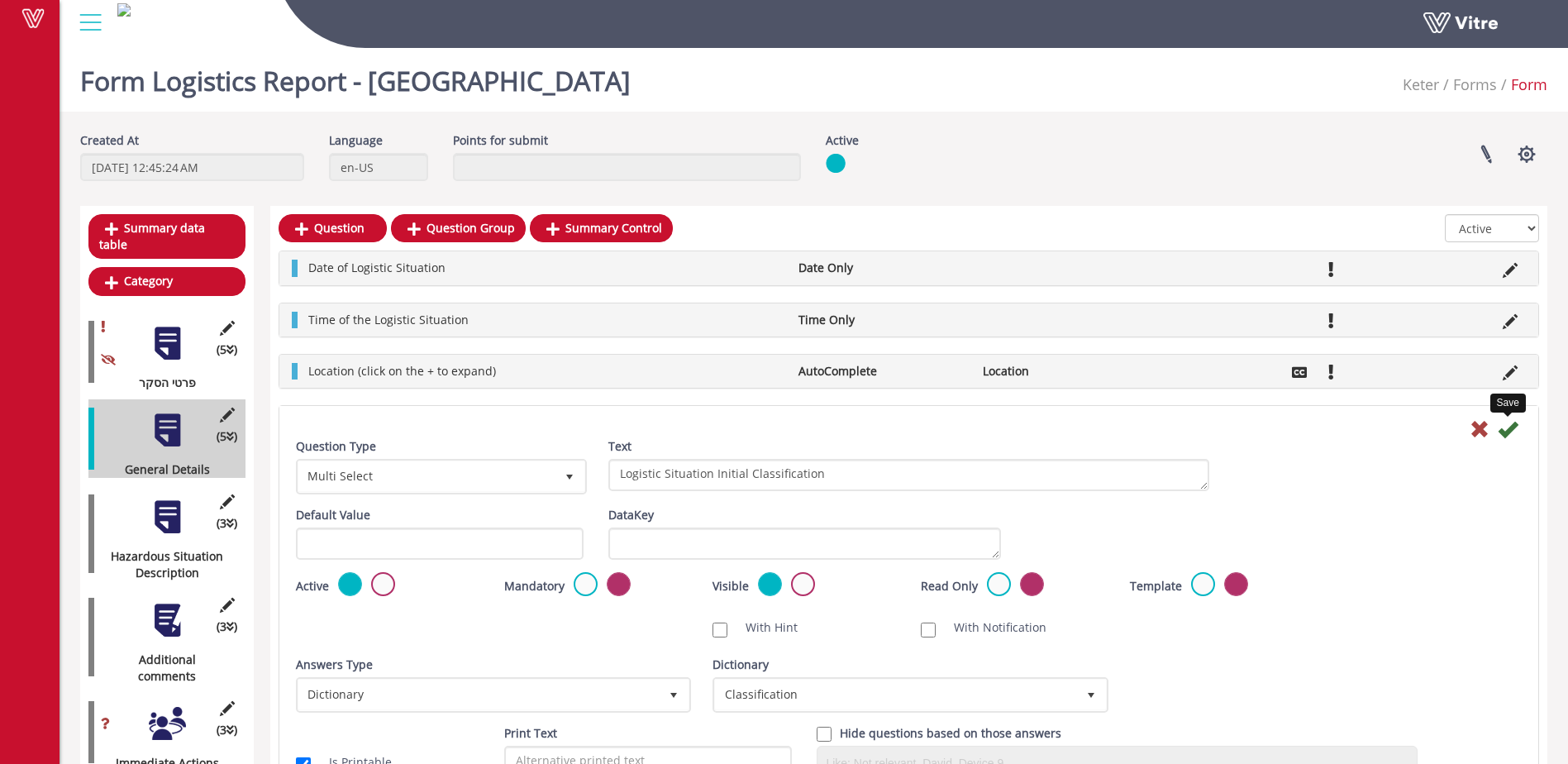
click at [1508, 430] on icon at bounding box center [1508, 429] width 20 height 20
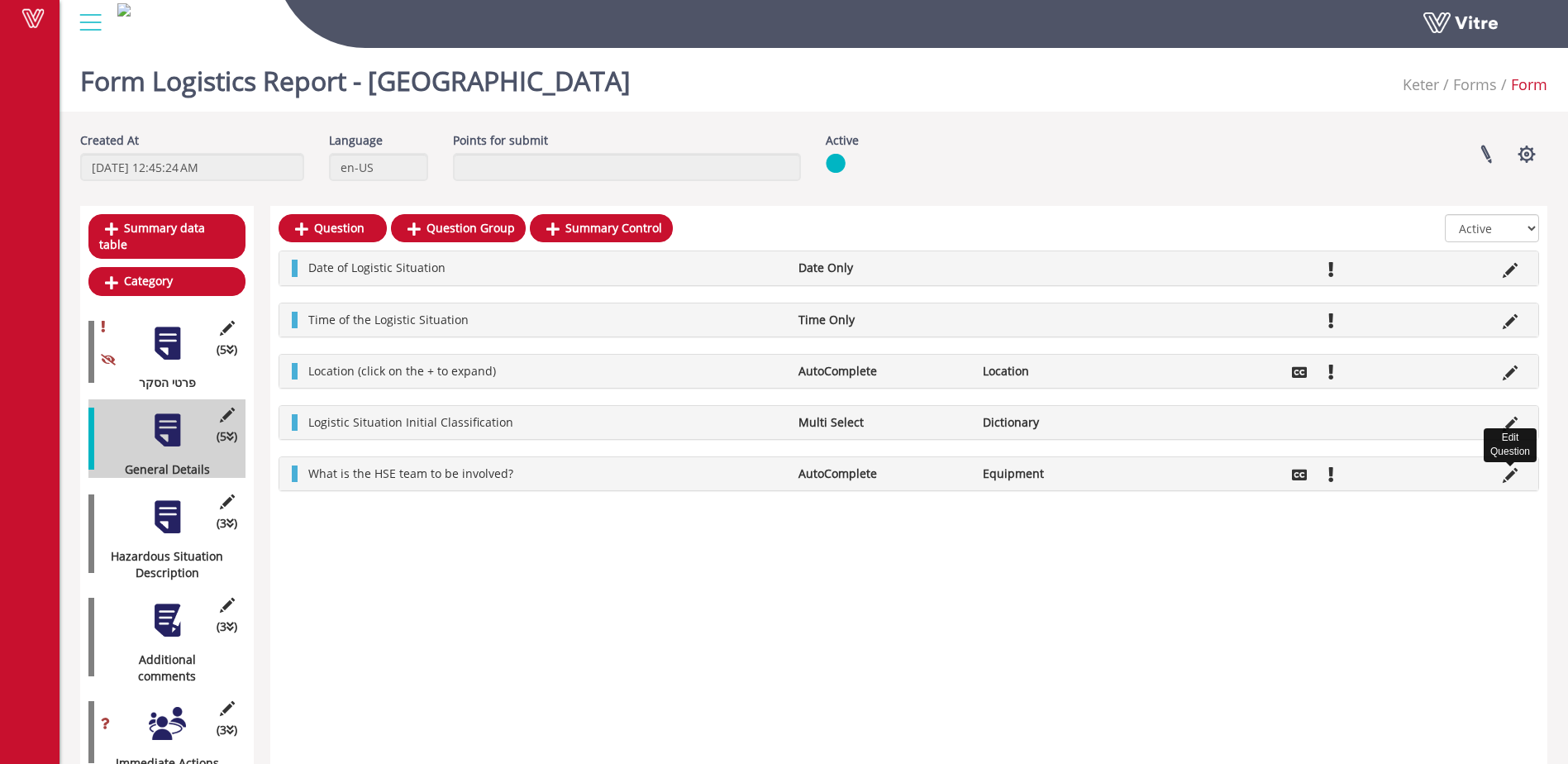
click at [1507, 478] on icon at bounding box center [1511, 476] width 15 height 15
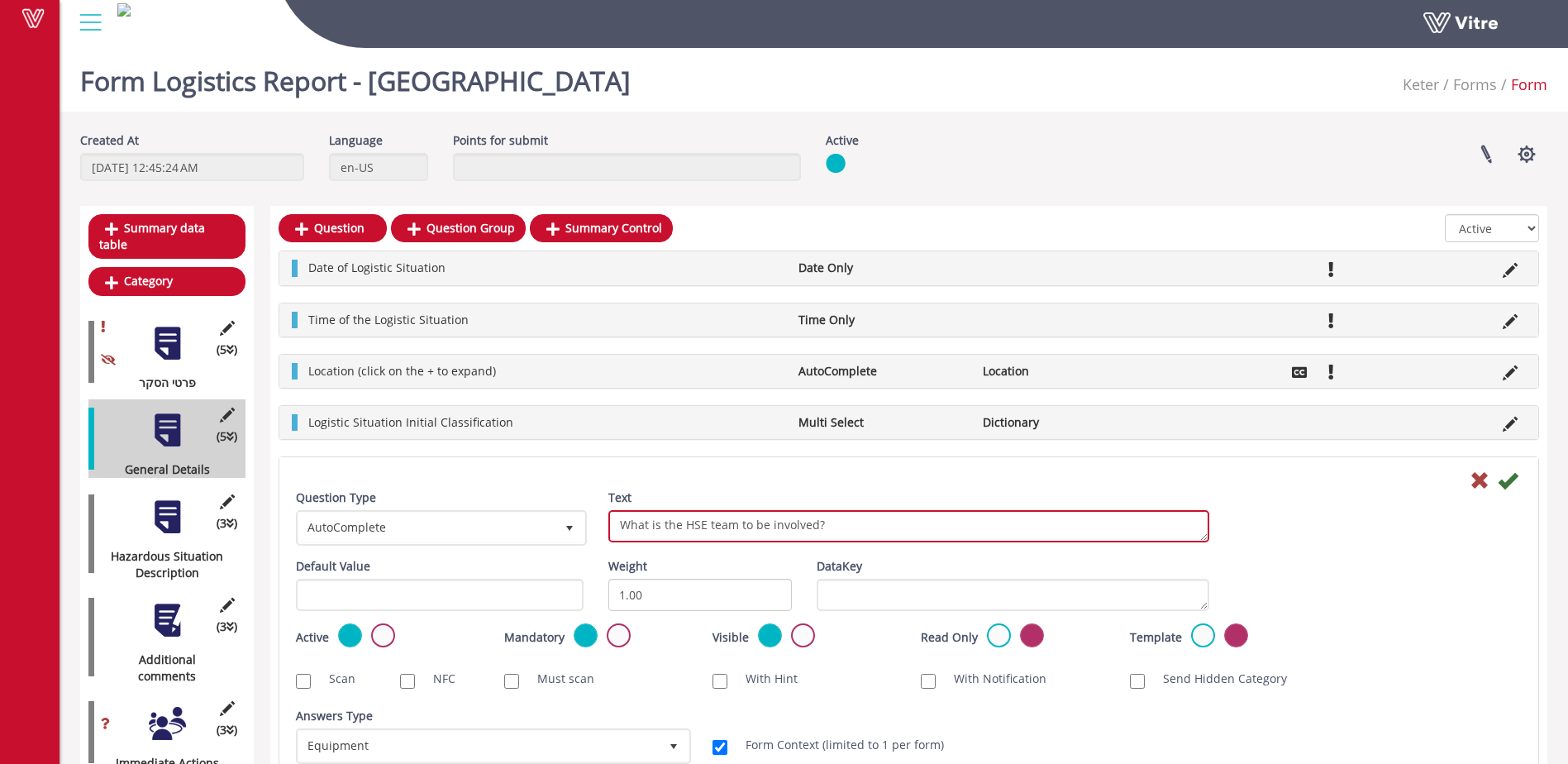
drag, startPoint x: 703, startPoint y: 525, endPoint x: 687, endPoint y: 525, distance: 16.0
click at [687, 525] on textarea "What is the HSE team to be involved?" at bounding box center [909, 527] width 601 height 32
type textarea "What is the Logistic team to be involved?"
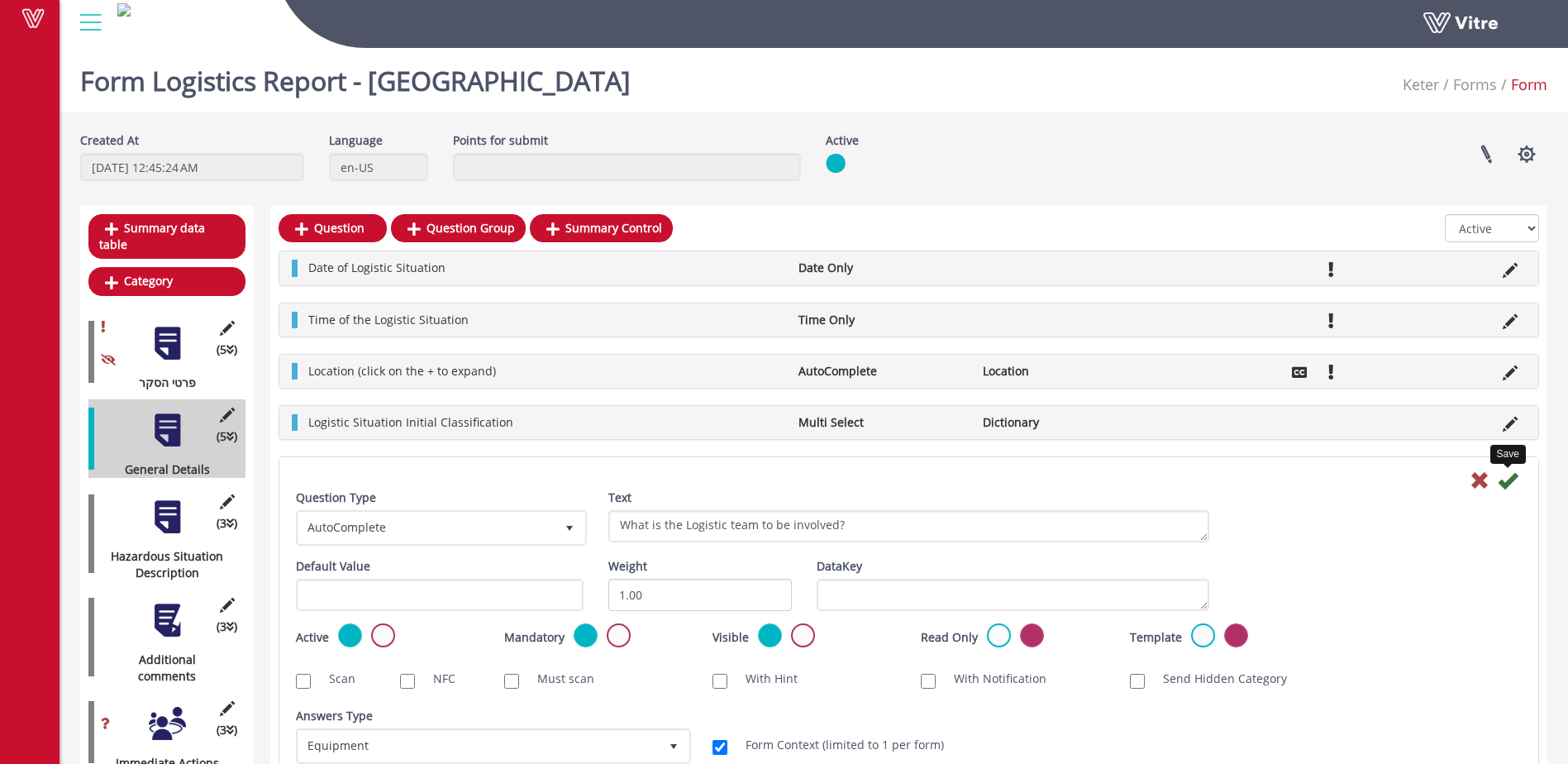
click at [1506, 485] on icon at bounding box center [1508, 480] width 20 height 20
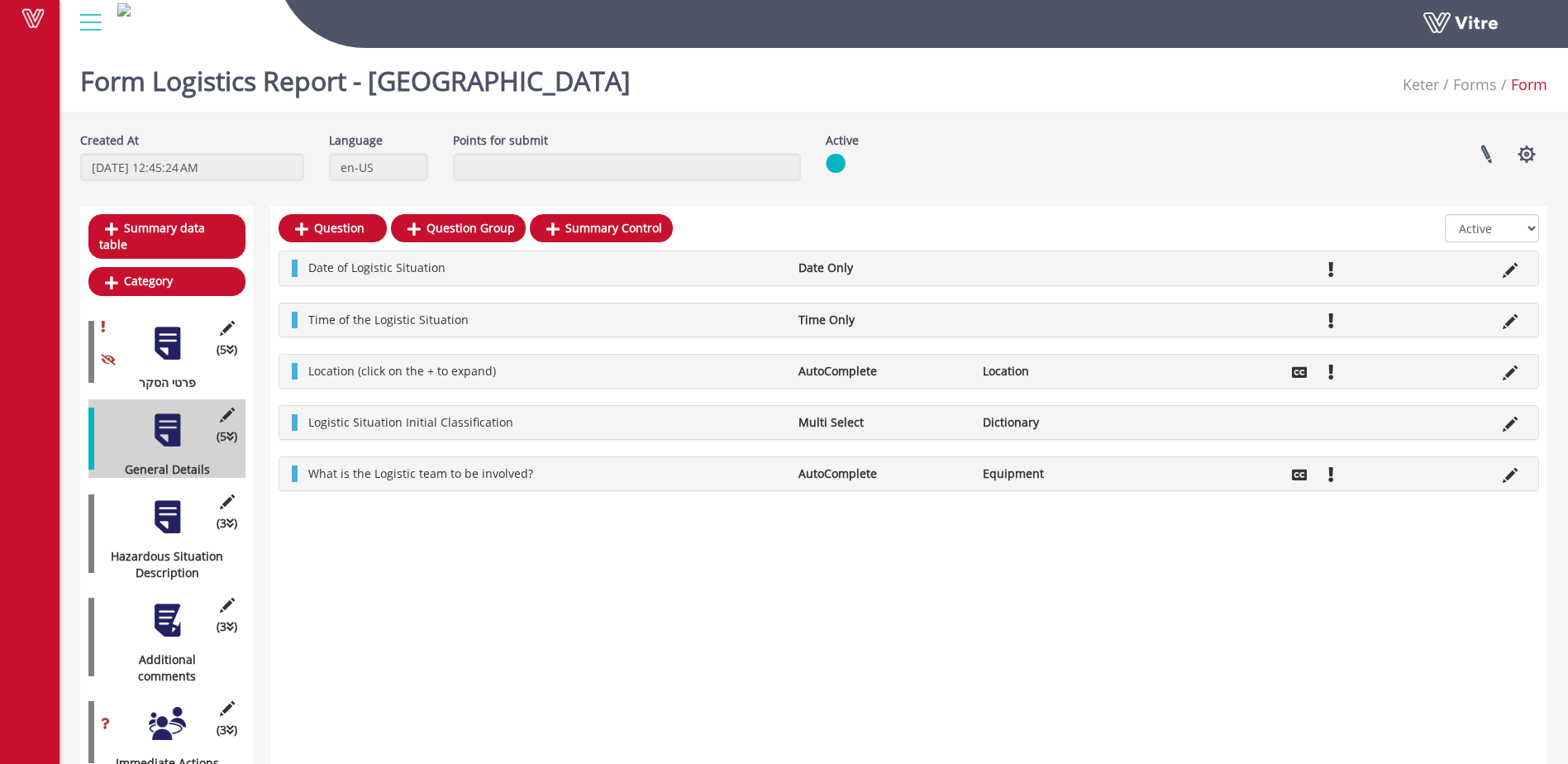
click at [819, 548] on div "Question Question Group Summary Control All Active Not Active Date of Logistic …" at bounding box center [909, 497] width 1277 height 582
click at [166, 512] on div at bounding box center [168, 517] width 38 height 38
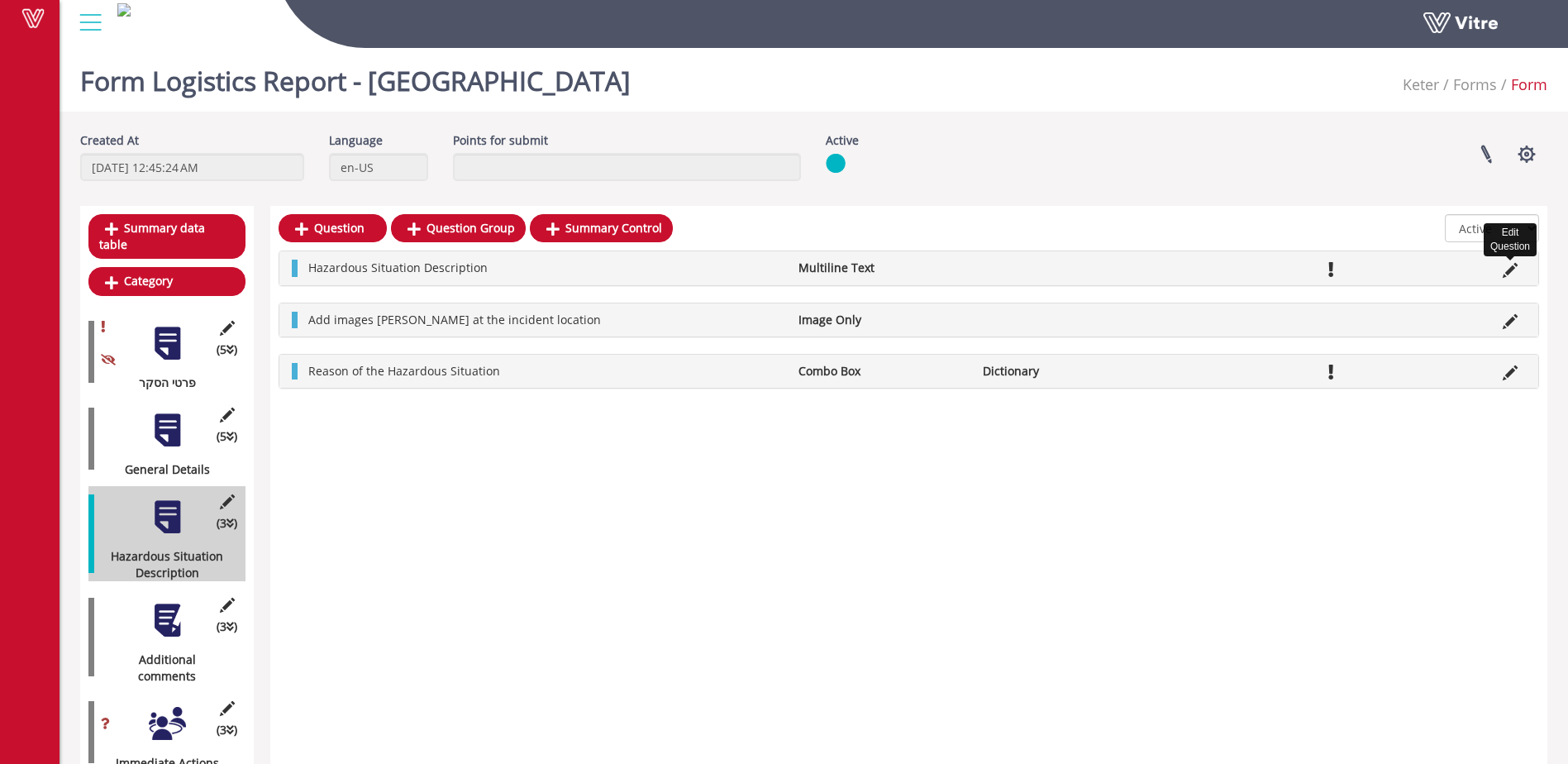
click at [1508, 272] on icon at bounding box center [1511, 270] width 15 height 15
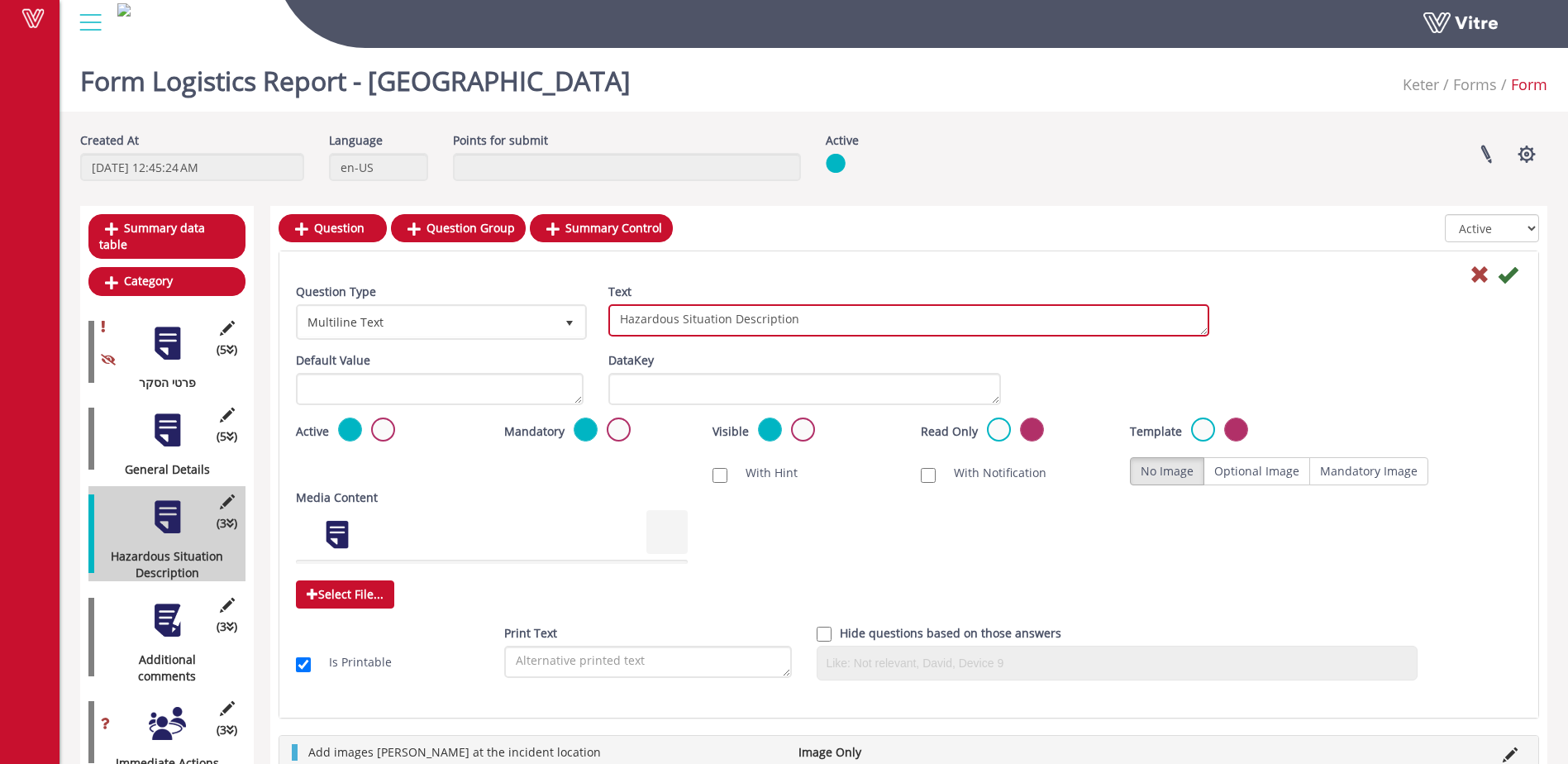
drag, startPoint x: 676, startPoint y: 321, endPoint x: 616, endPoint y: 320, distance: 60.0
click at [616, 320] on textarea "Hazardous Situation Description" at bounding box center [909, 320] width 601 height 32
type textarea "Logistic Situation Description"
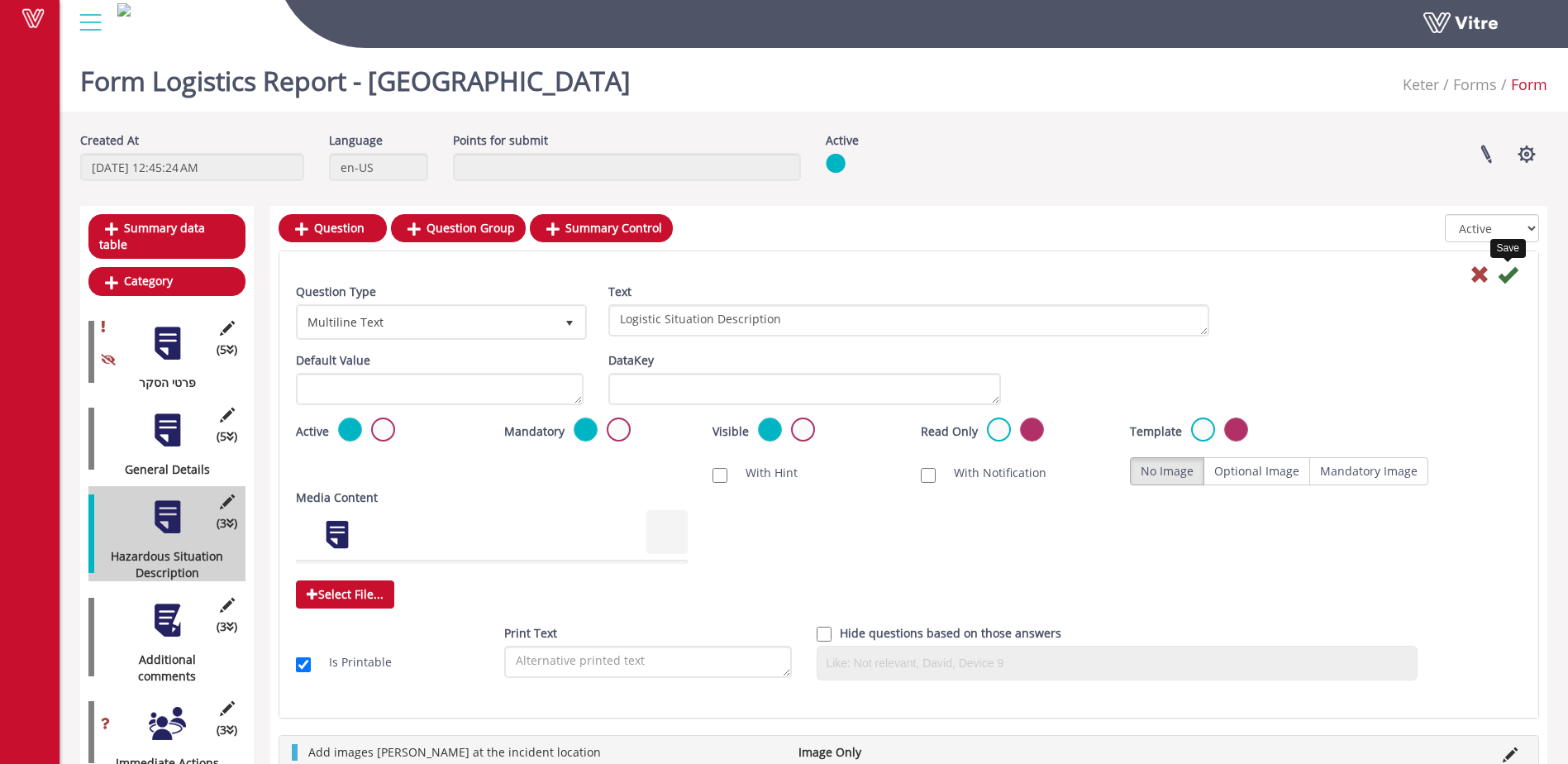
click at [1508, 276] on icon at bounding box center [1508, 274] width 20 height 20
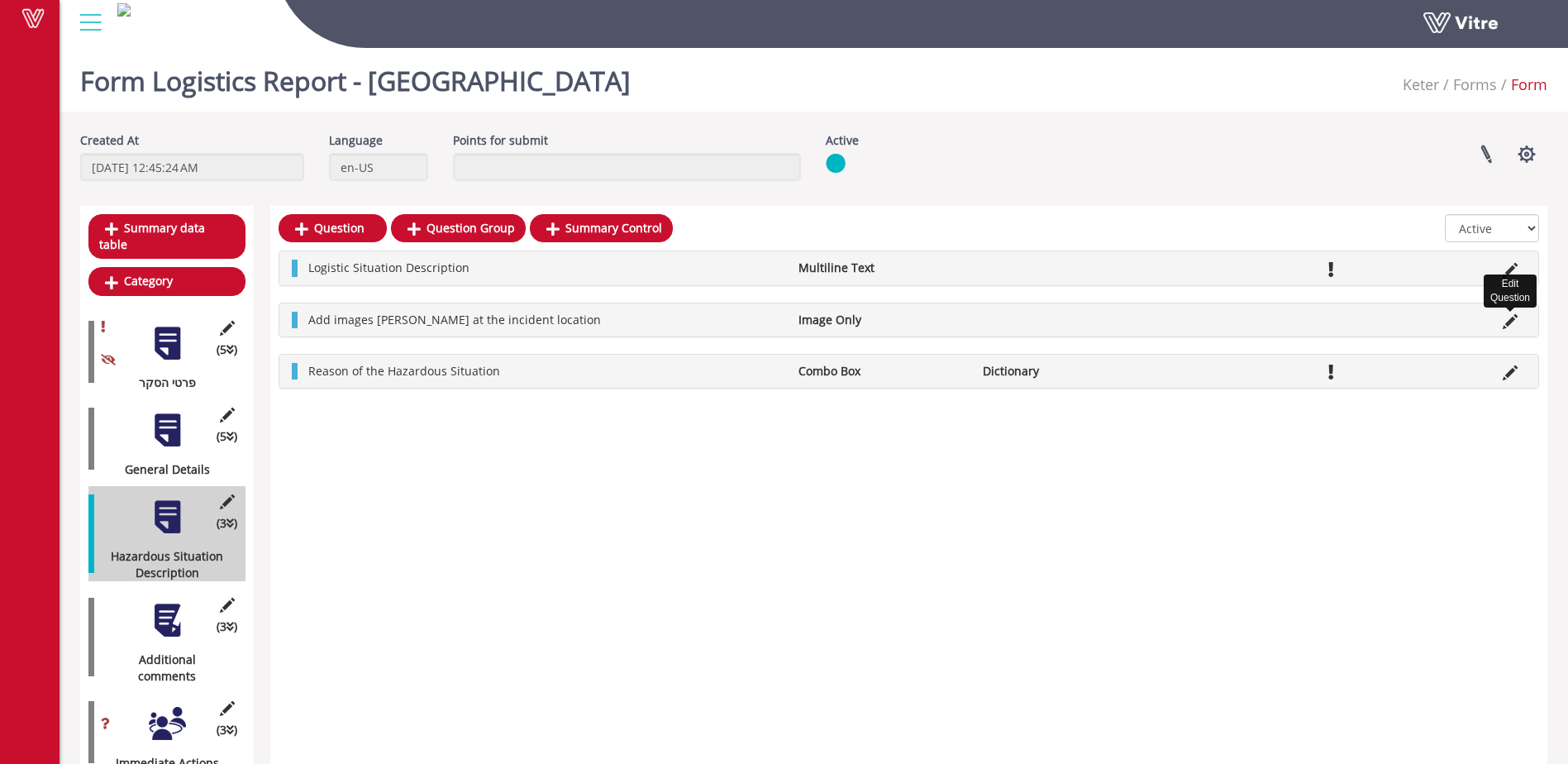
click at [1507, 325] on icon at bounding box center [1511, 322] width 15 height 15
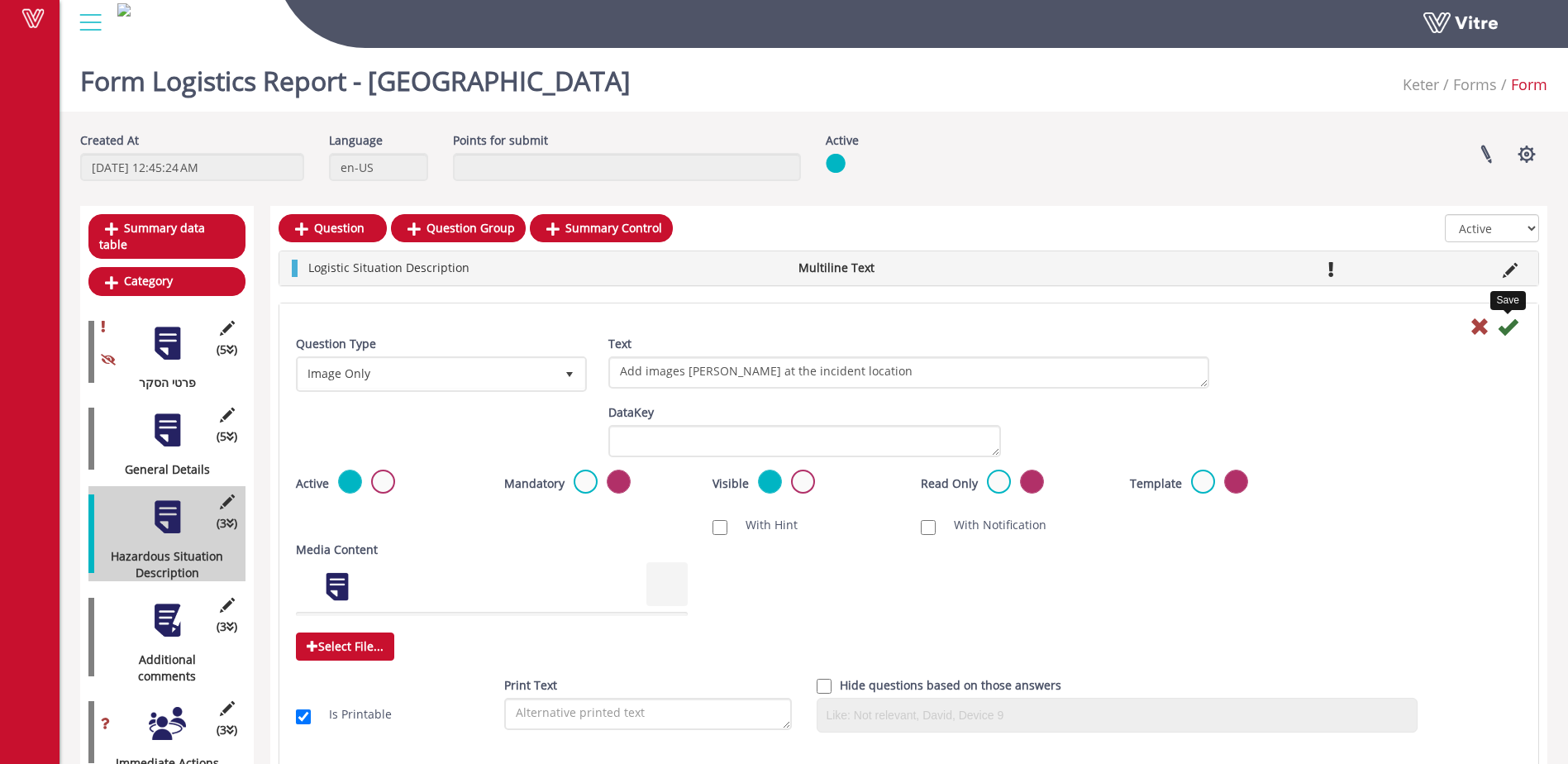
click at [1507, 325] on icon at bounding box center [1508, 326] width 20 height 20
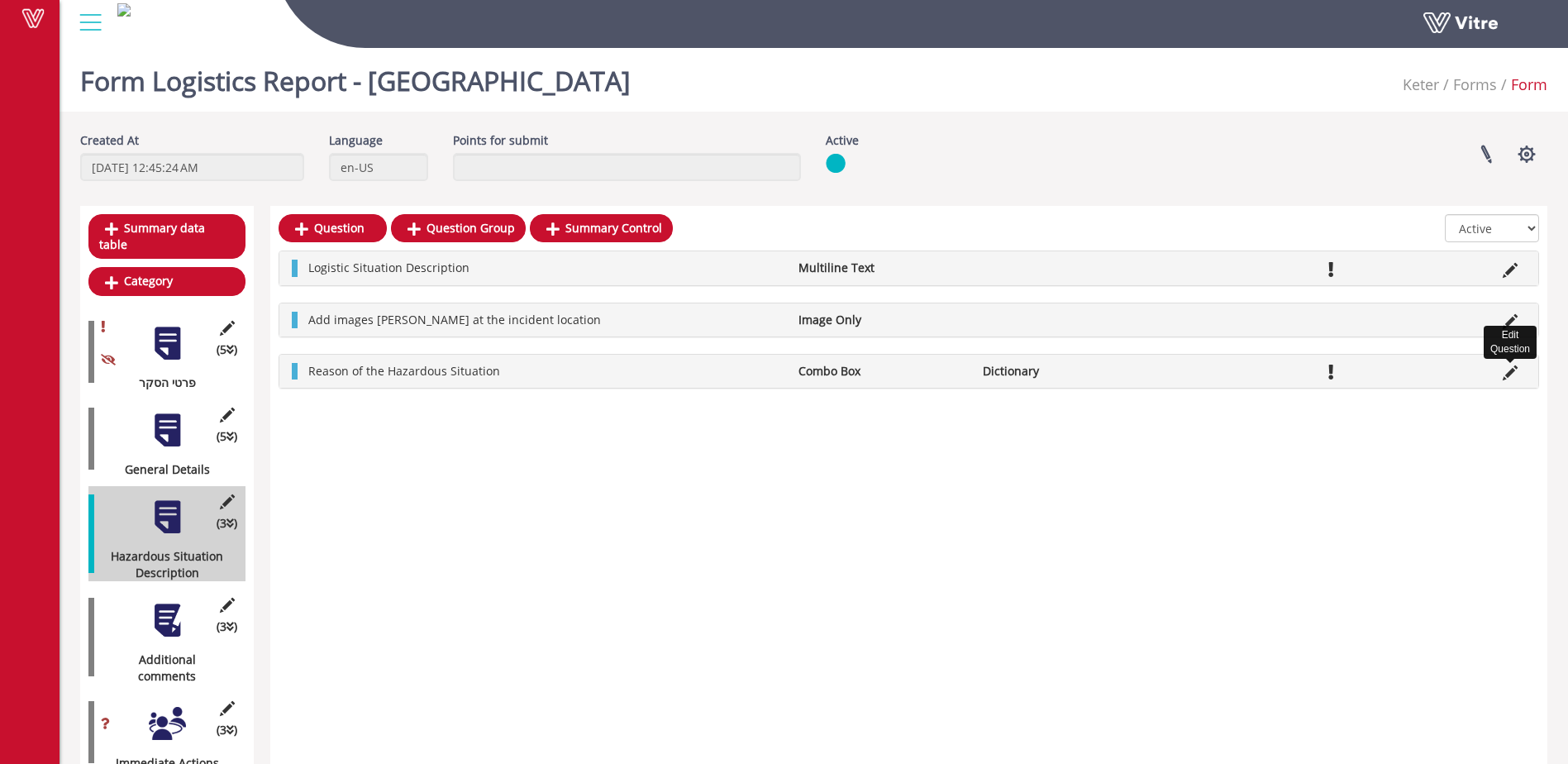
click at [1512, 370] on icon at bounding box center [1511, 373] width 15 height 15
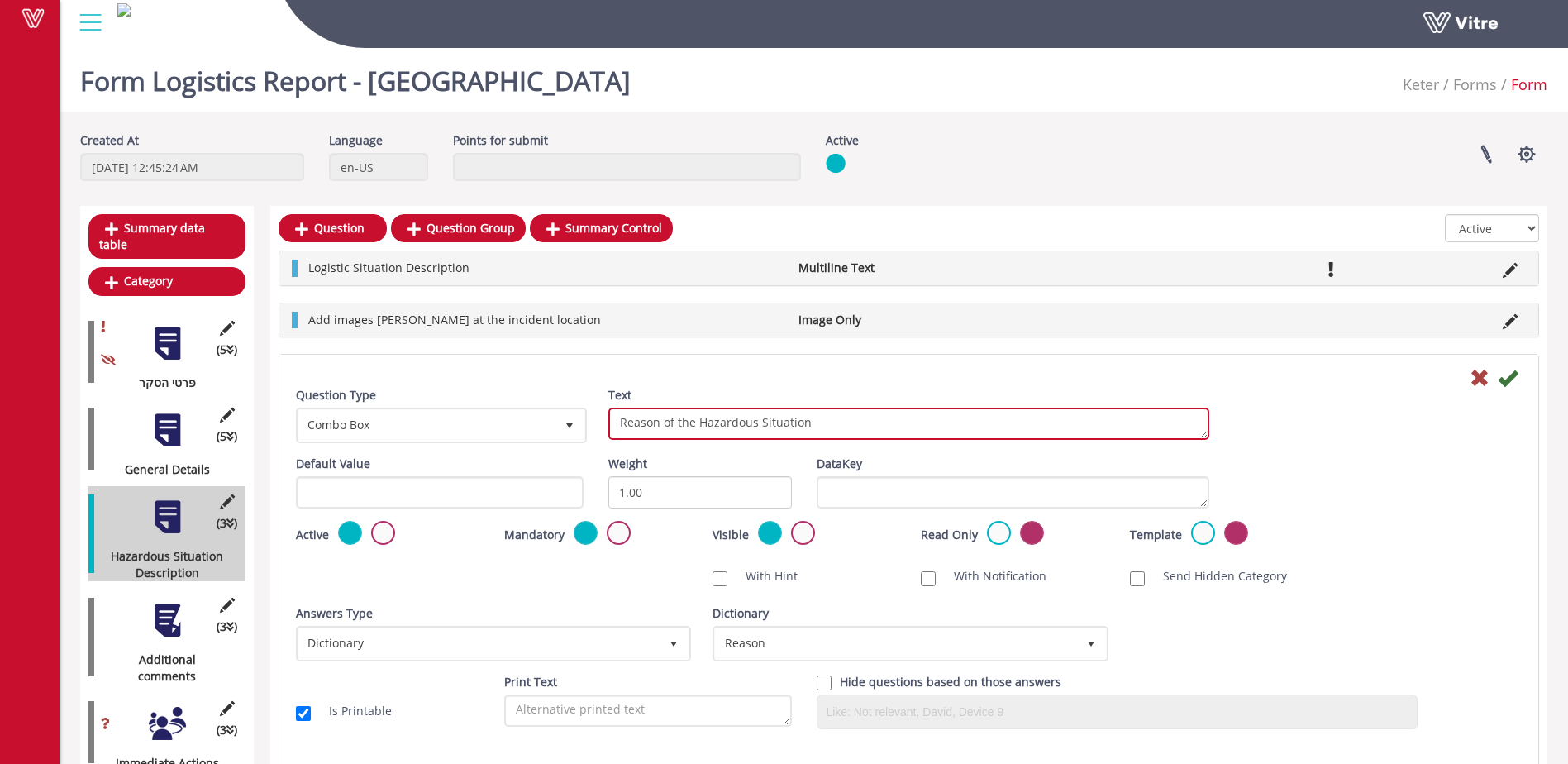
drag, startPoint x: 753, startPoint y: 424, endPoint x: 701, endPoint y: 424, distance: 52.0
click at [701, 424] on textarea "Reason of the Hazardous Situation" at bounding box center [909, 424] width 601 height 32
type textarea "Reason of the Logistic Situation"
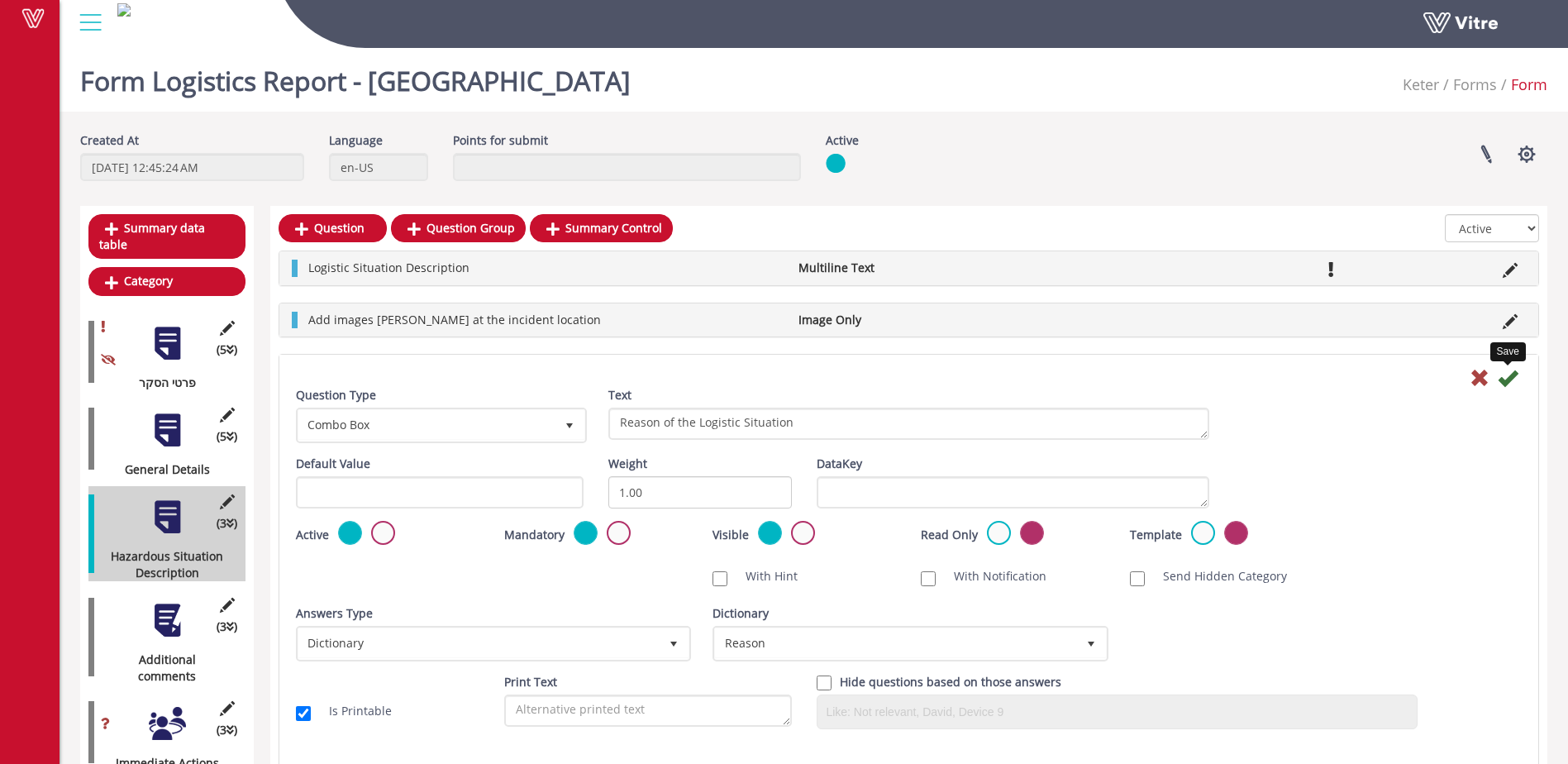
click at [1508, 377] on icon at bounding box center [1508, 378] width 20 height 20
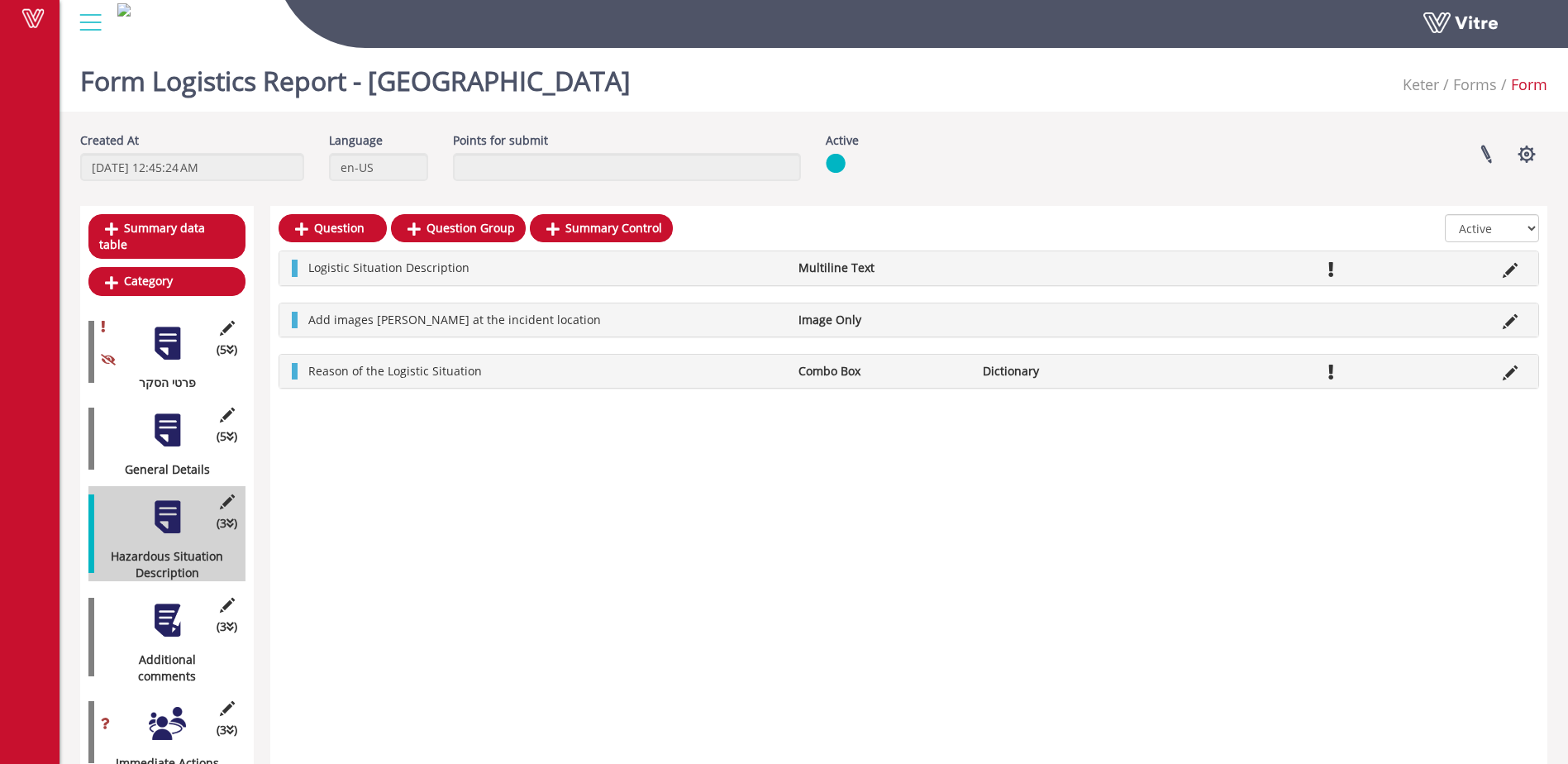
scroll to position [11, 0]
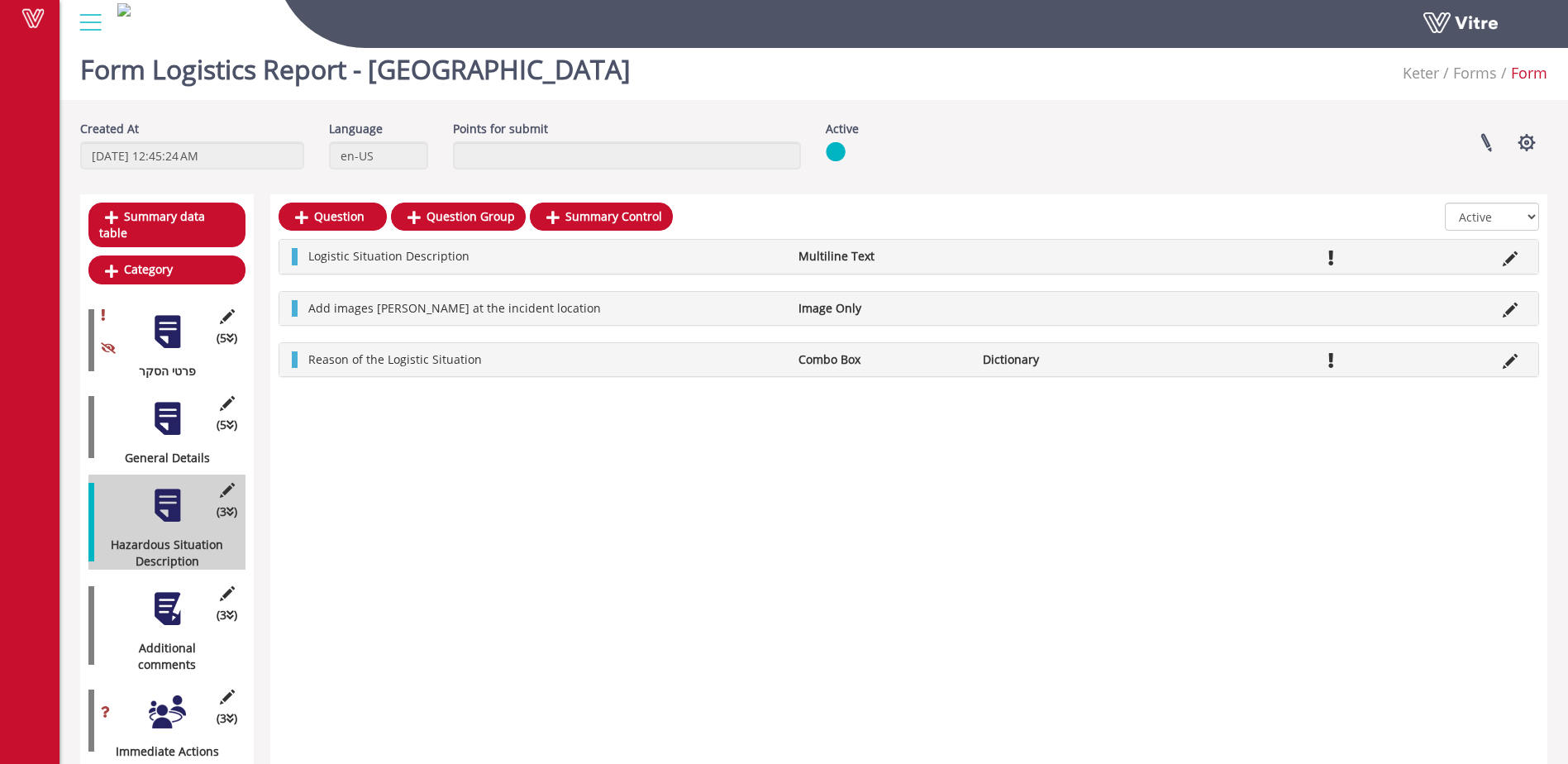
click at [165, 593] on div at bounding box center [168, 610] width 38 height 38
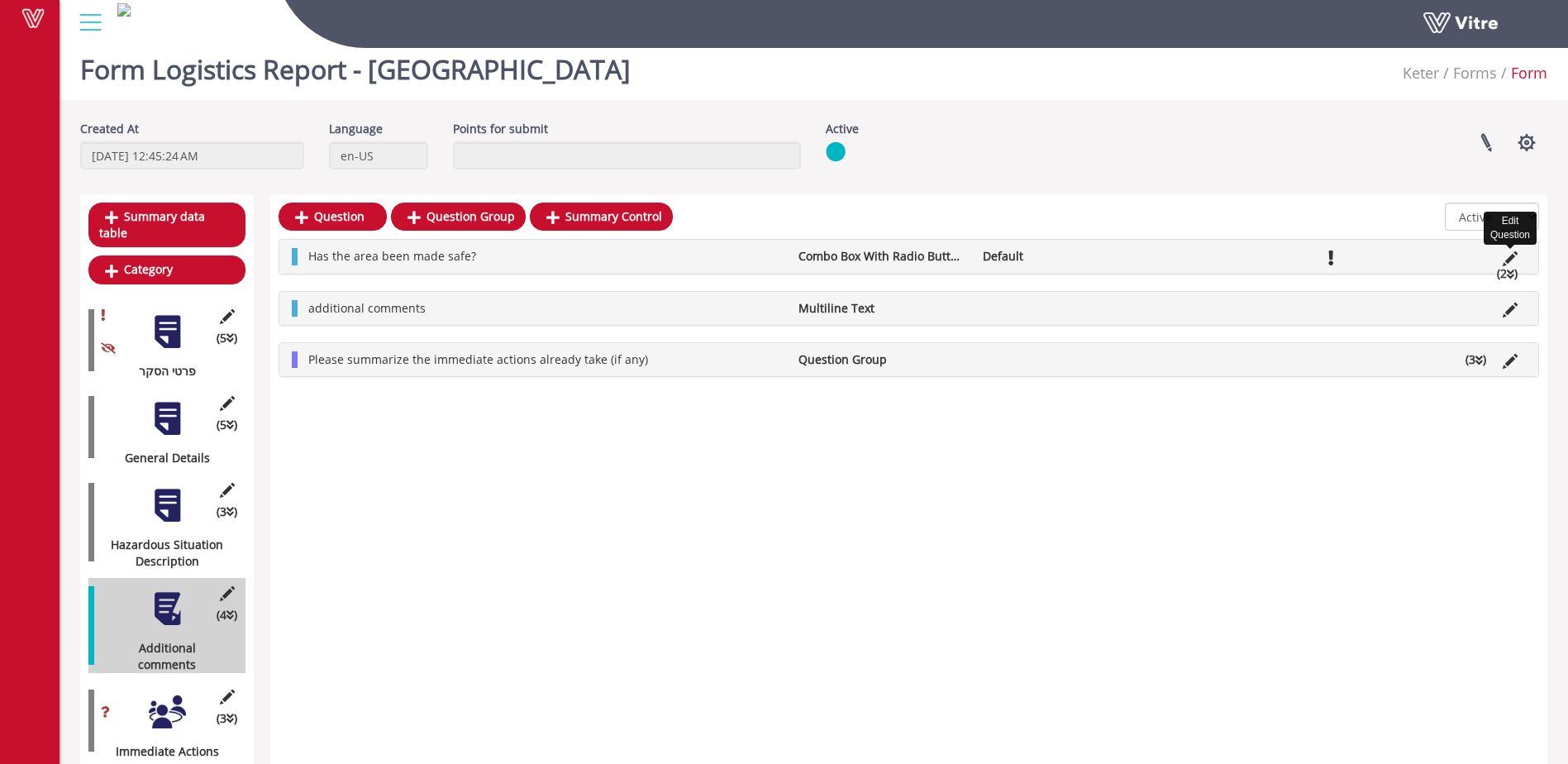
click at [1508, 260] on icon at bounding box center [1511, 259] width 15 height 15
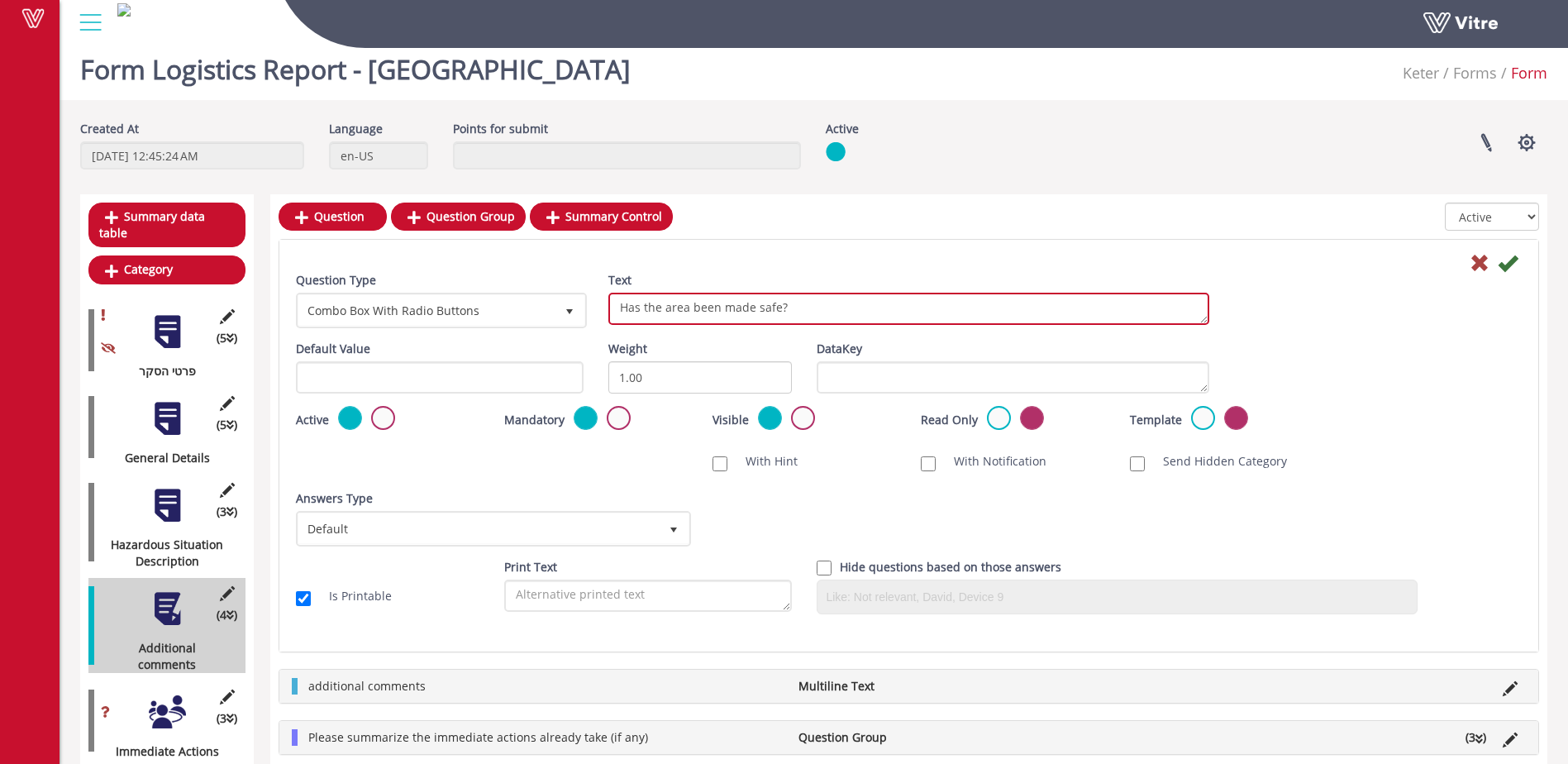
drag, startPoint x: 775, startPoint y: 308, endPoint x: 693, endPoint y: 306, distance: 82.0
click at [693, 306] on textarea "Has the area been made safe?" at bounding box center [909, 309] width 601 height 32
click at [795, 305] on textarea "Has the area been made safe?" at bounding box center [909, 309] width 601 height 32
type textarea "Has the area situation been rectified?"
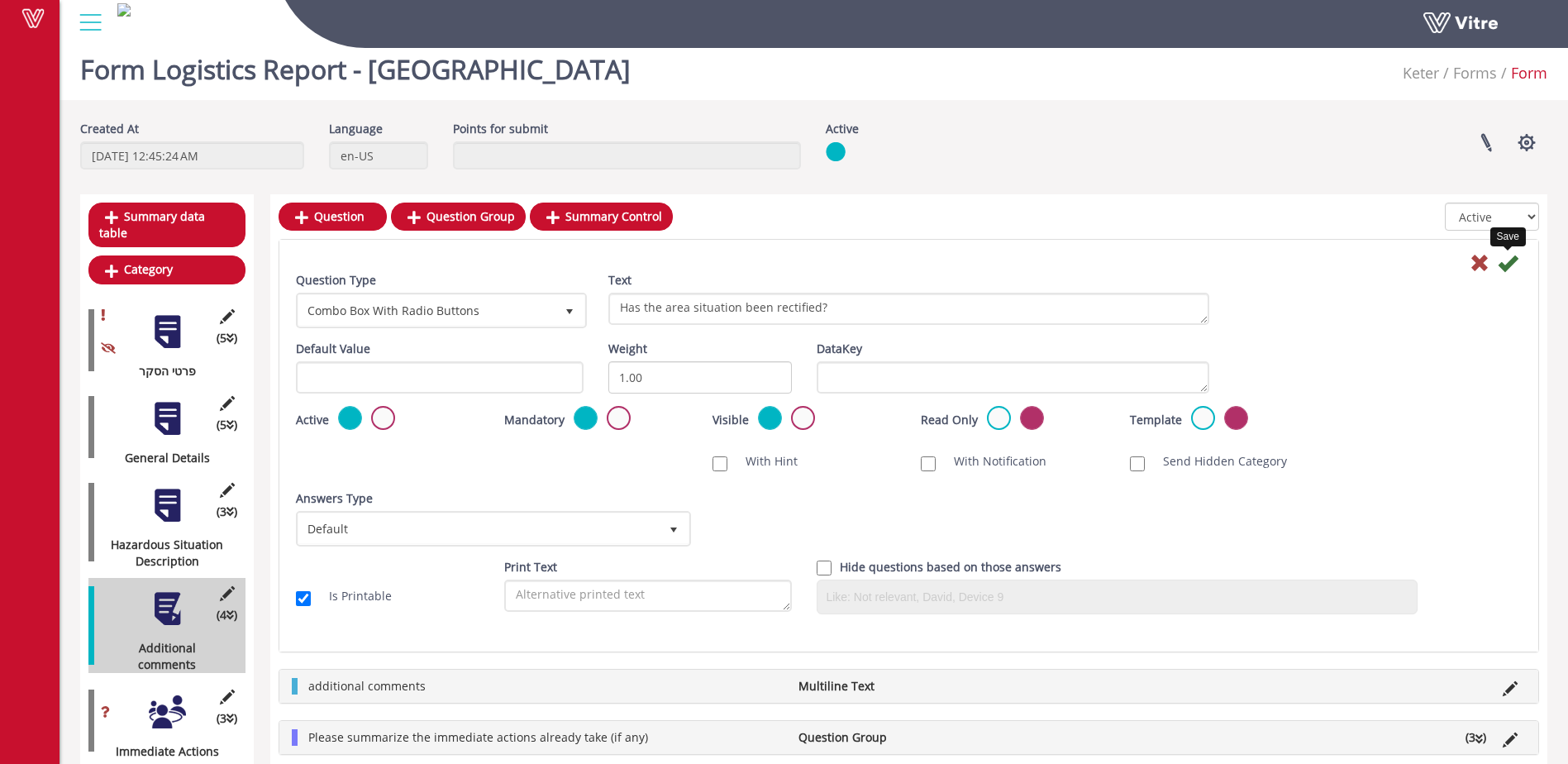
click at [1510, 267] on icon at bounding box center [1508, 263] width 20 height 20
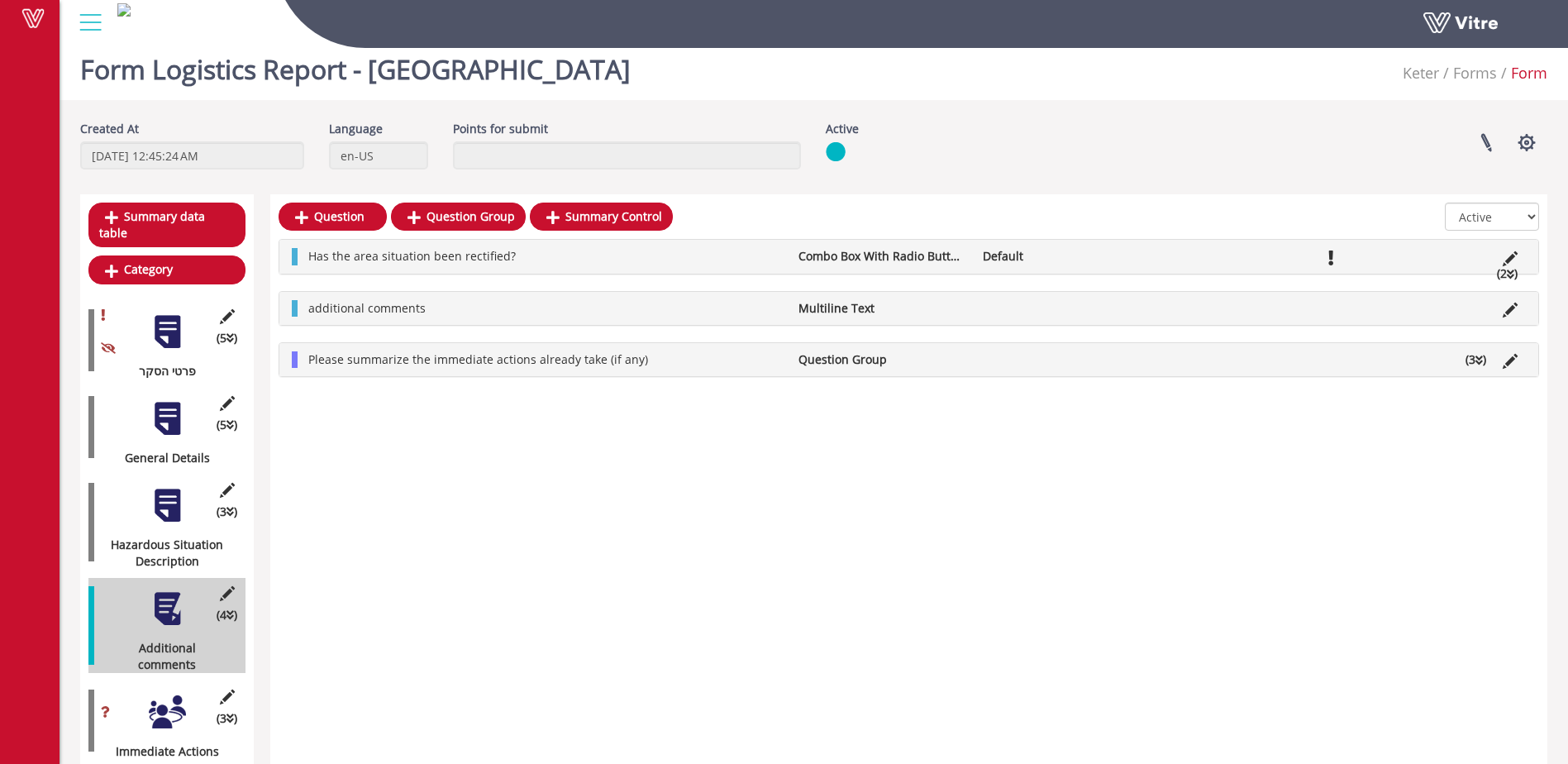
click at [159, 694] on div at bounding box center [168, 713] width 38 height 38
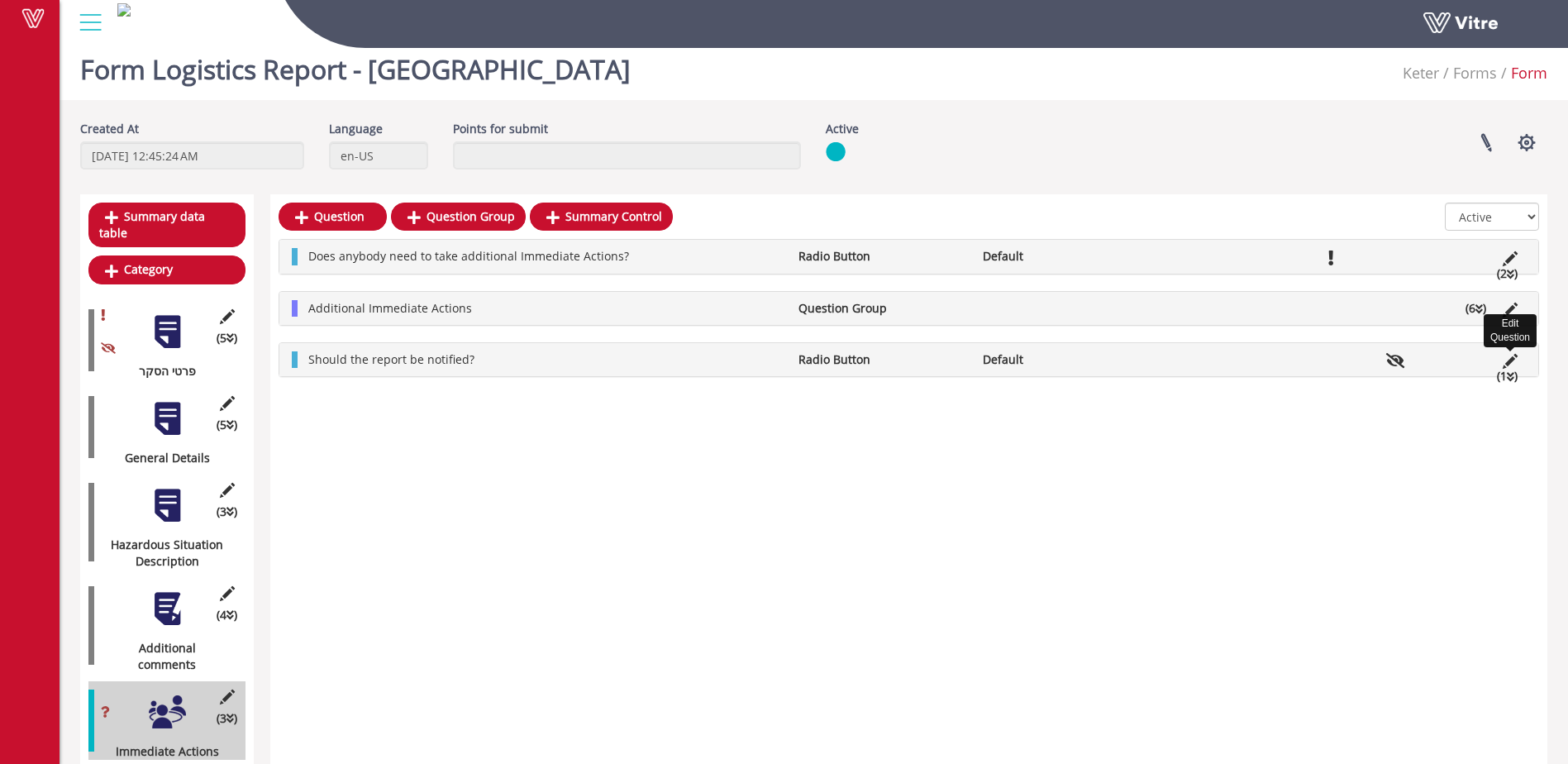
click at [1506, 365] on icon at bounding box center [1511, 362] width 15 height 15
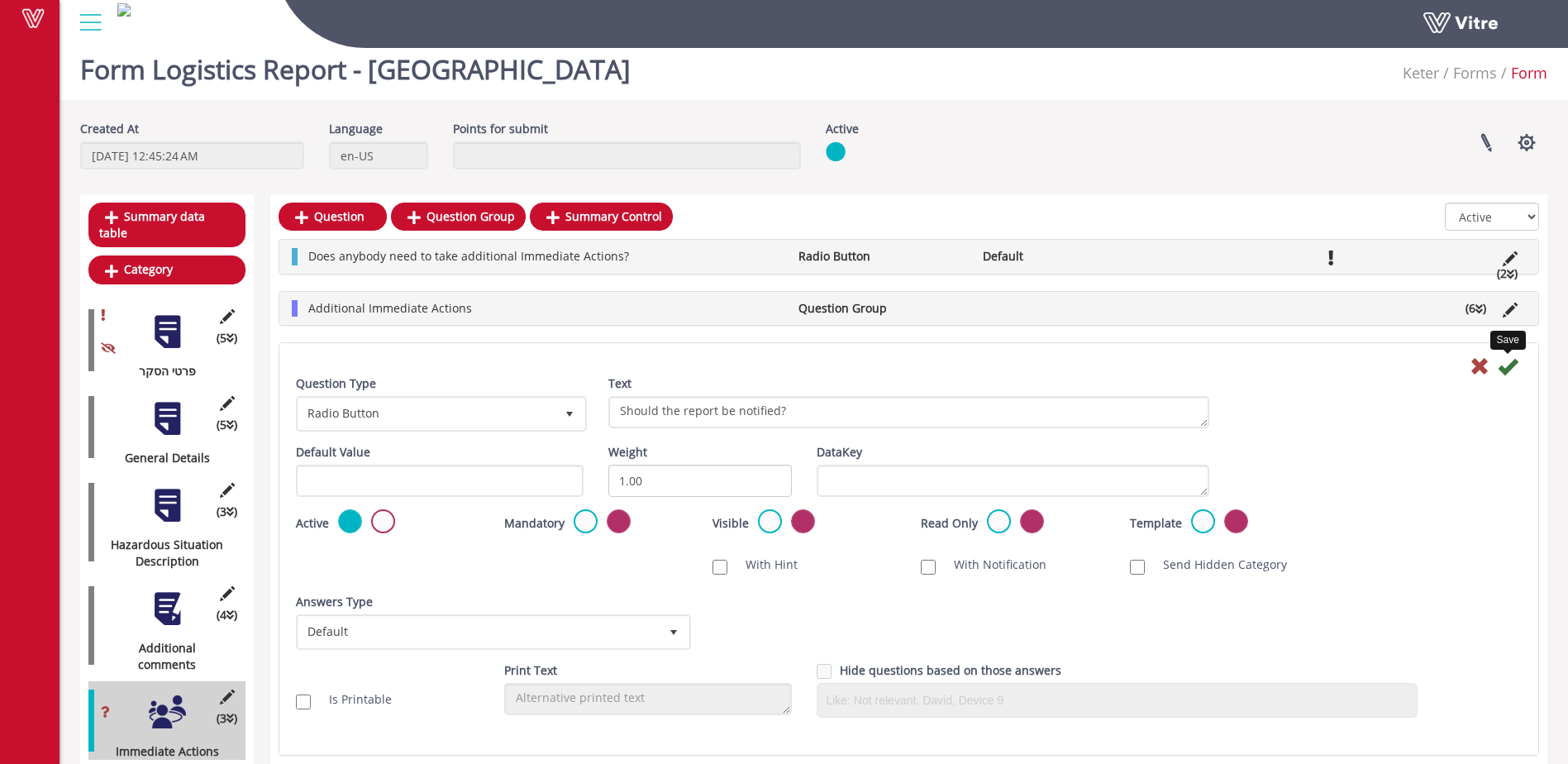
click at [1504, 366] on icon at bounding box center [1508, 366] width 20 height 20
